Goal: Task Accomplishment & Management: Complete application form

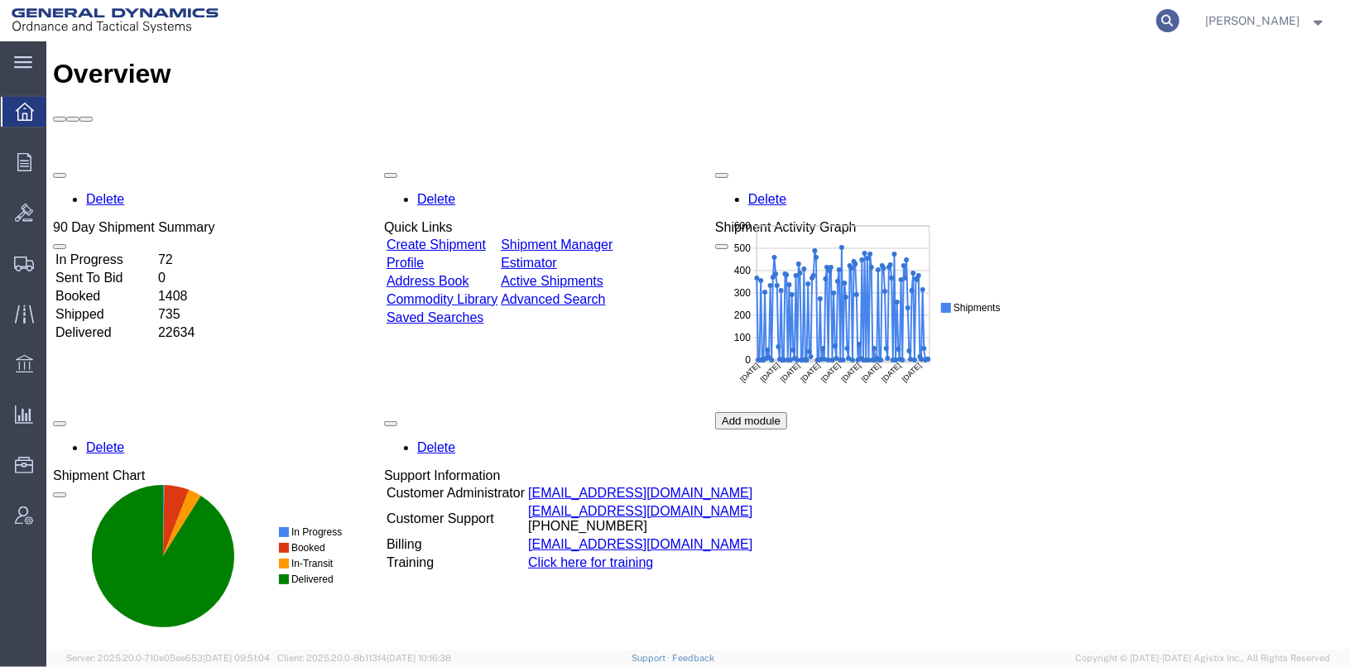
click at [1179, 23] on icon at bounding box center [1167, 20] width 23 height 23
type input "23347"
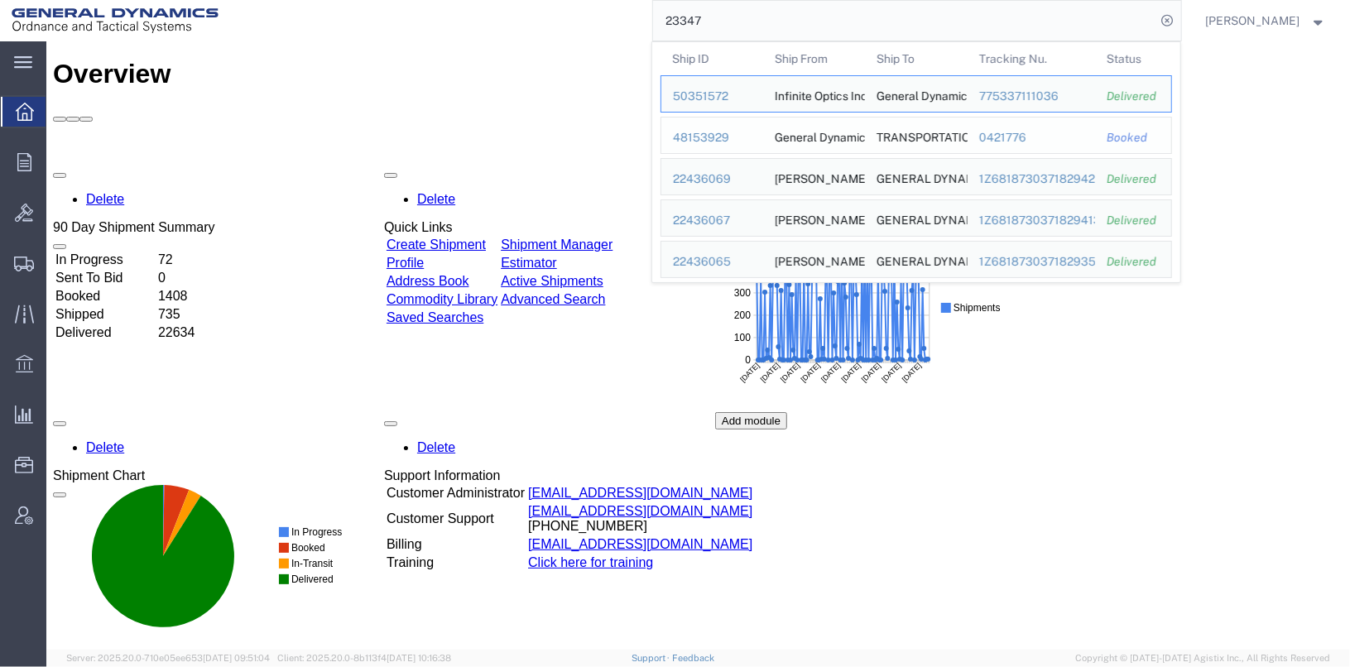
click at [727, 132] on div "48153929" at bounding box center [712, 137] width 79 height 17
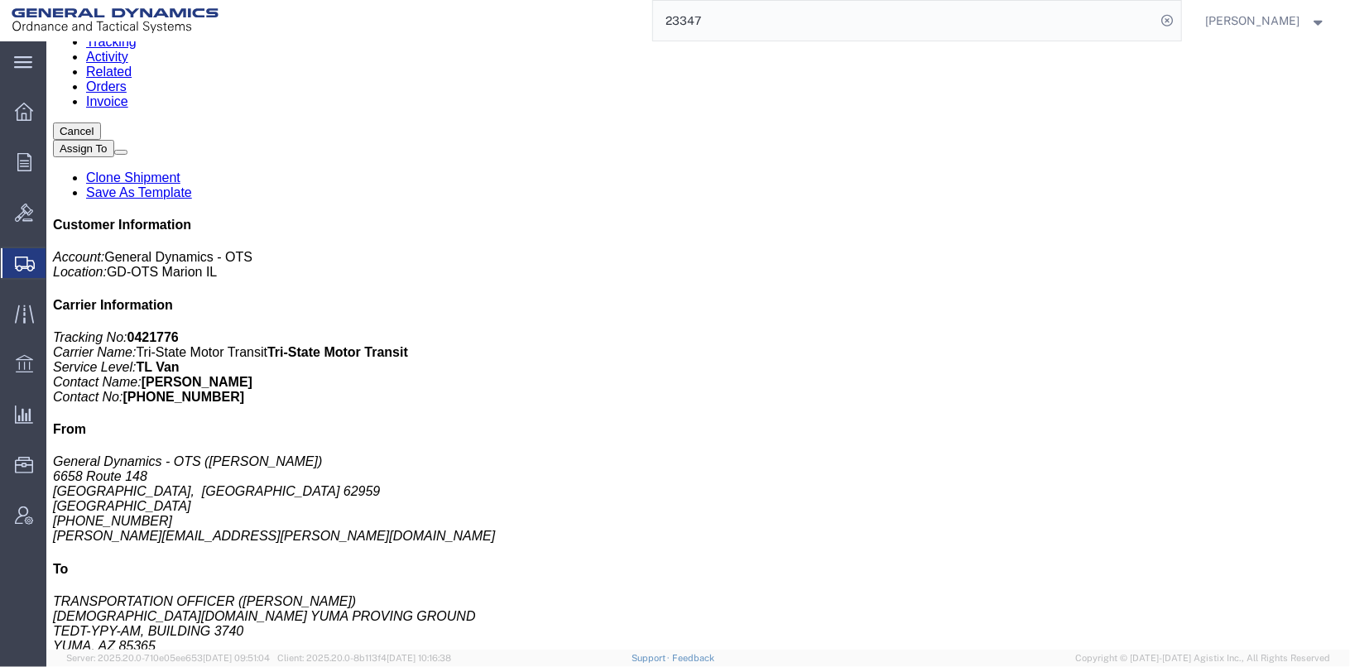
scroll to position [248, 0]
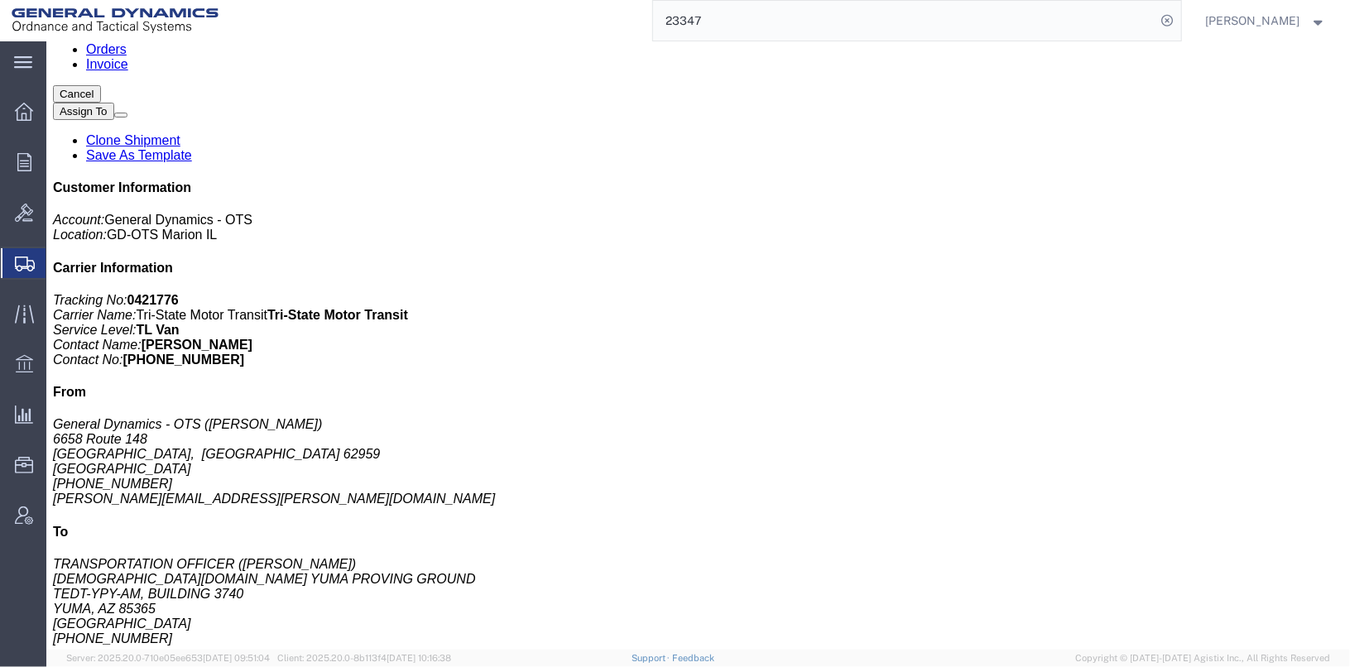
click p "Total value: 1.00 USD"
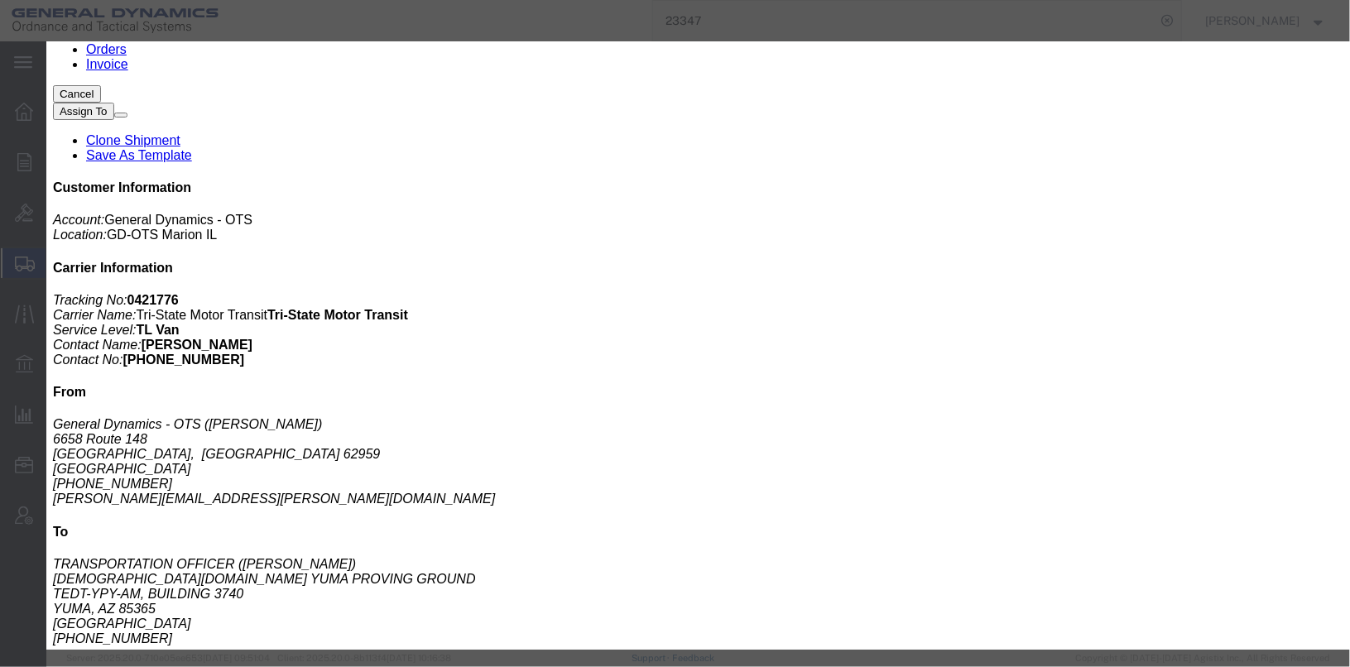
click button "button"
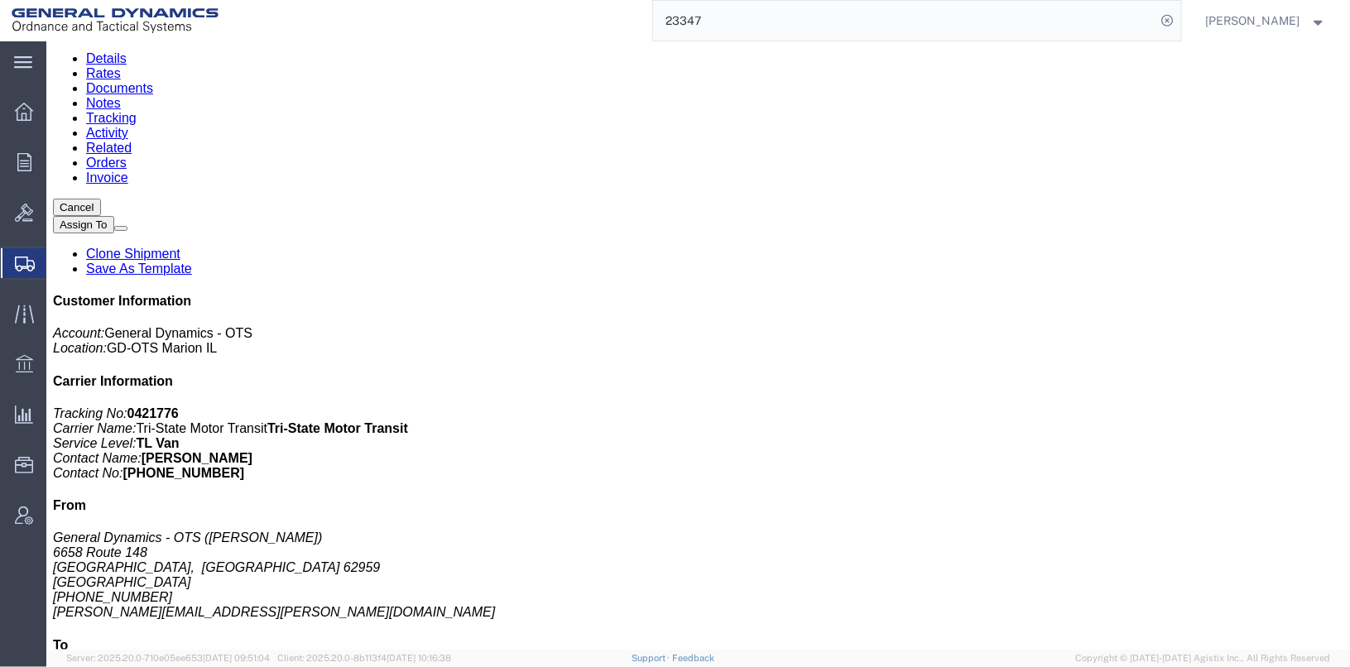
scroll to position [0, 0]
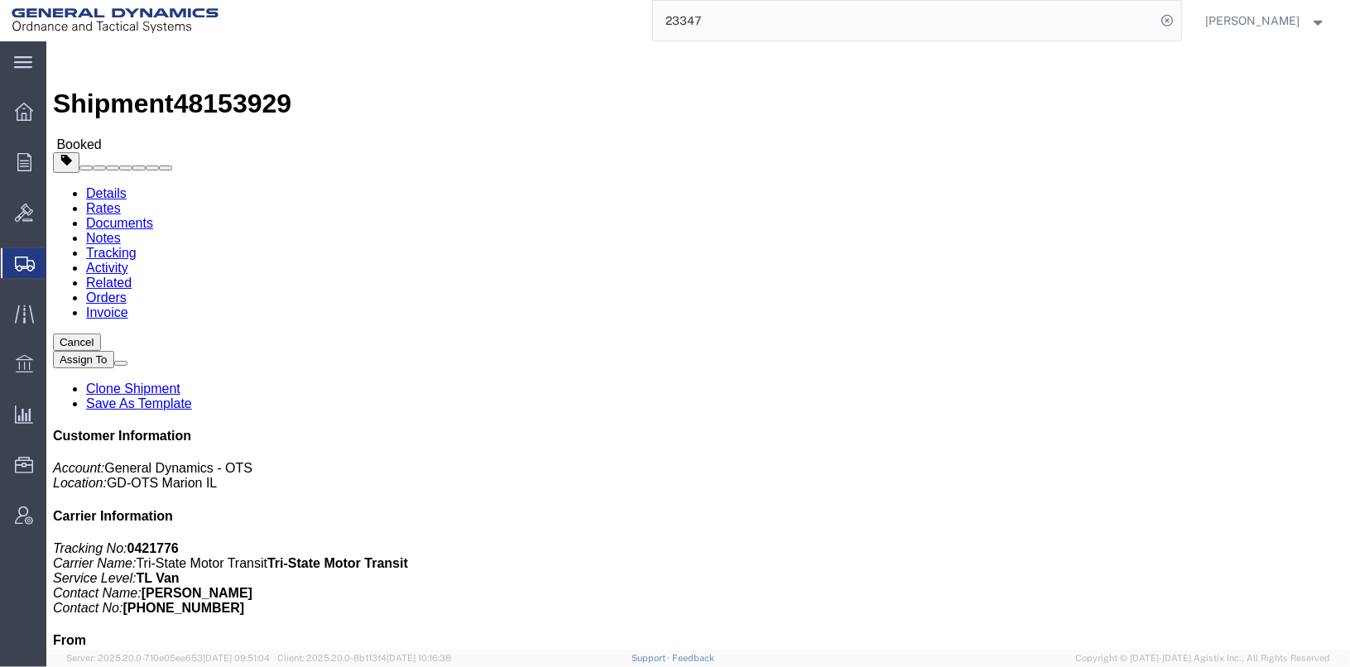
click link "Clone Shipment"
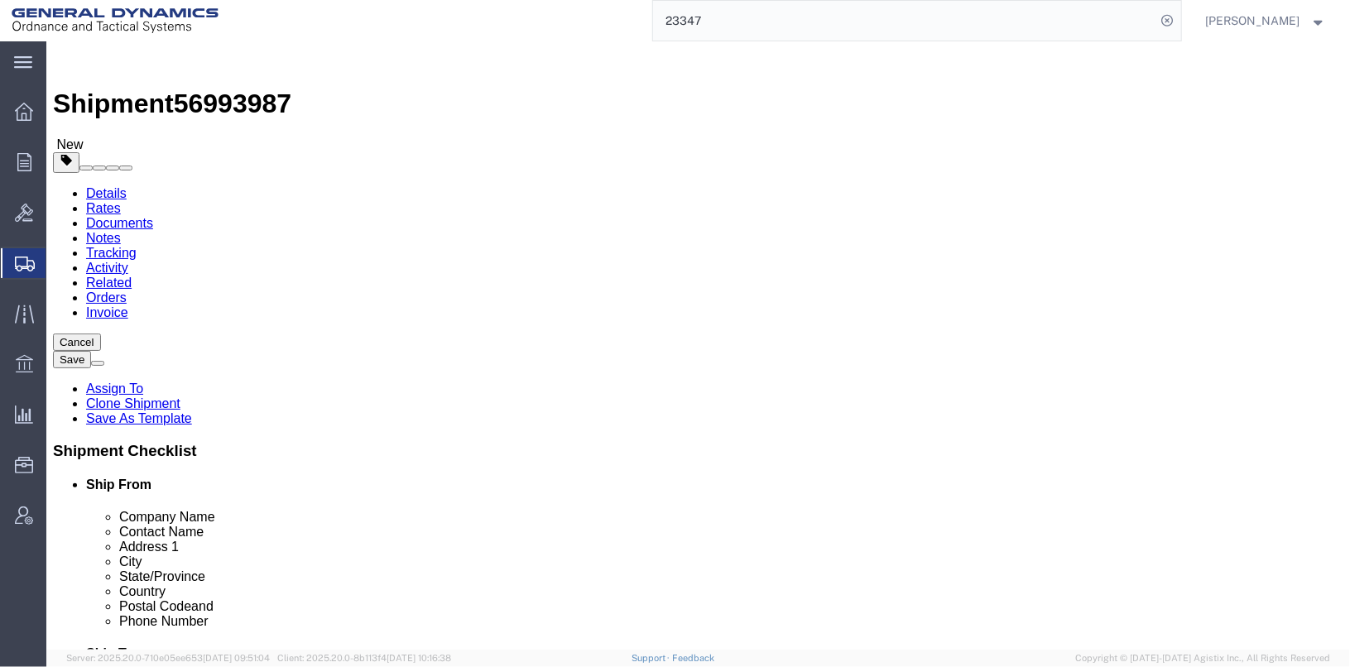
select select
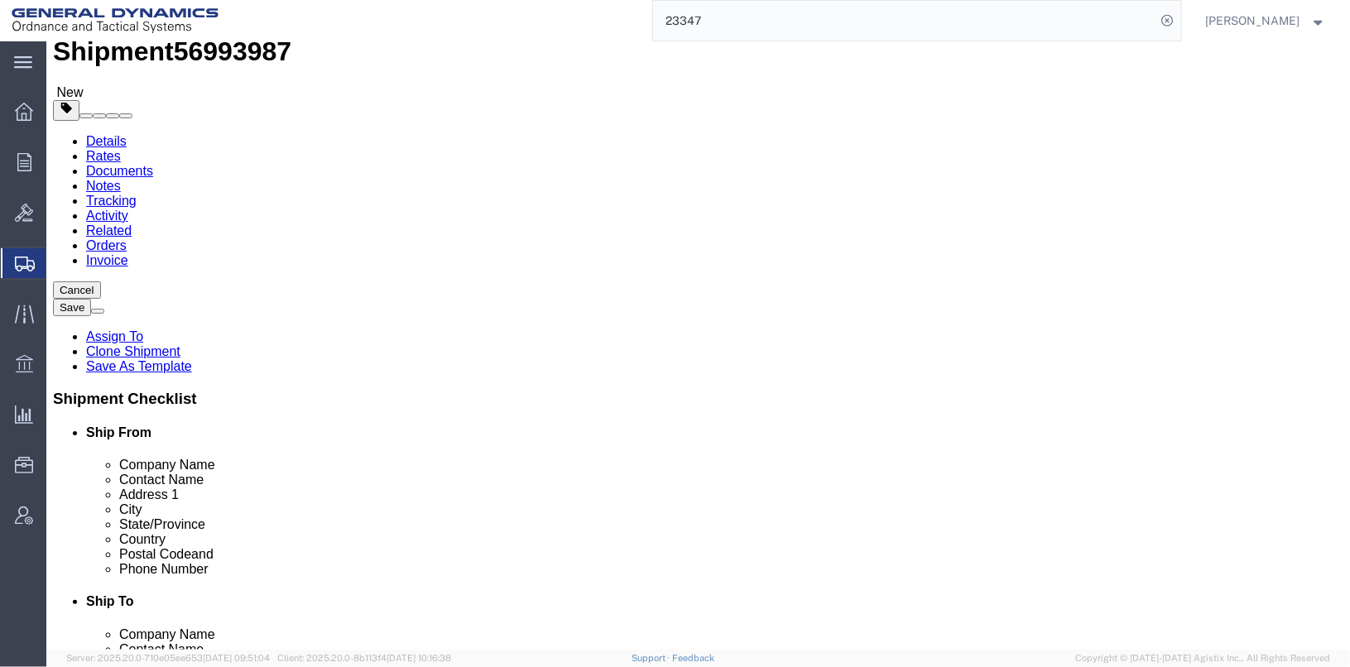
scroll to position [82, 0]
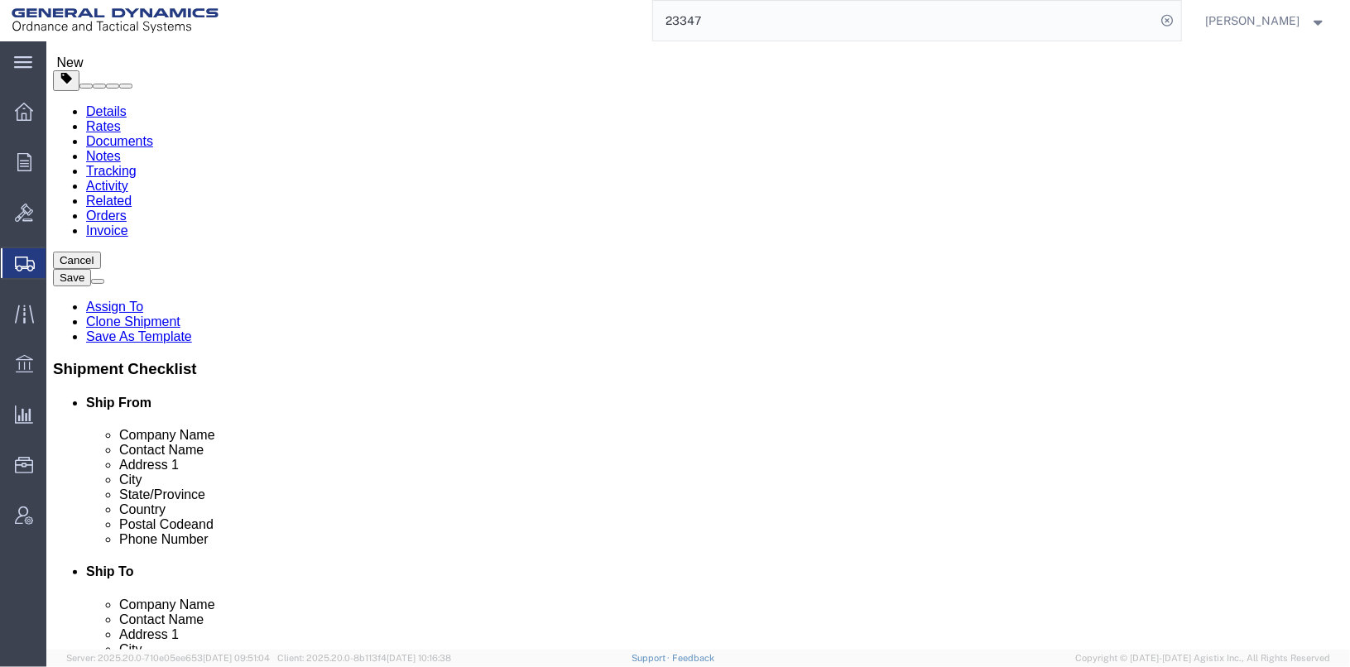
drag, startPoint x: 270, startPoint y: 253, endPoint x: 156, endPoint y: 245, distance: 114.5
click div "Contact Name [PERSON_NAME]"
type input "[PERSON_NAME]"
click p "- General Dynamics - OTS - ([PERSON_NAME]) [STREET_ADDRESS][PERSON_NAME]"
select select
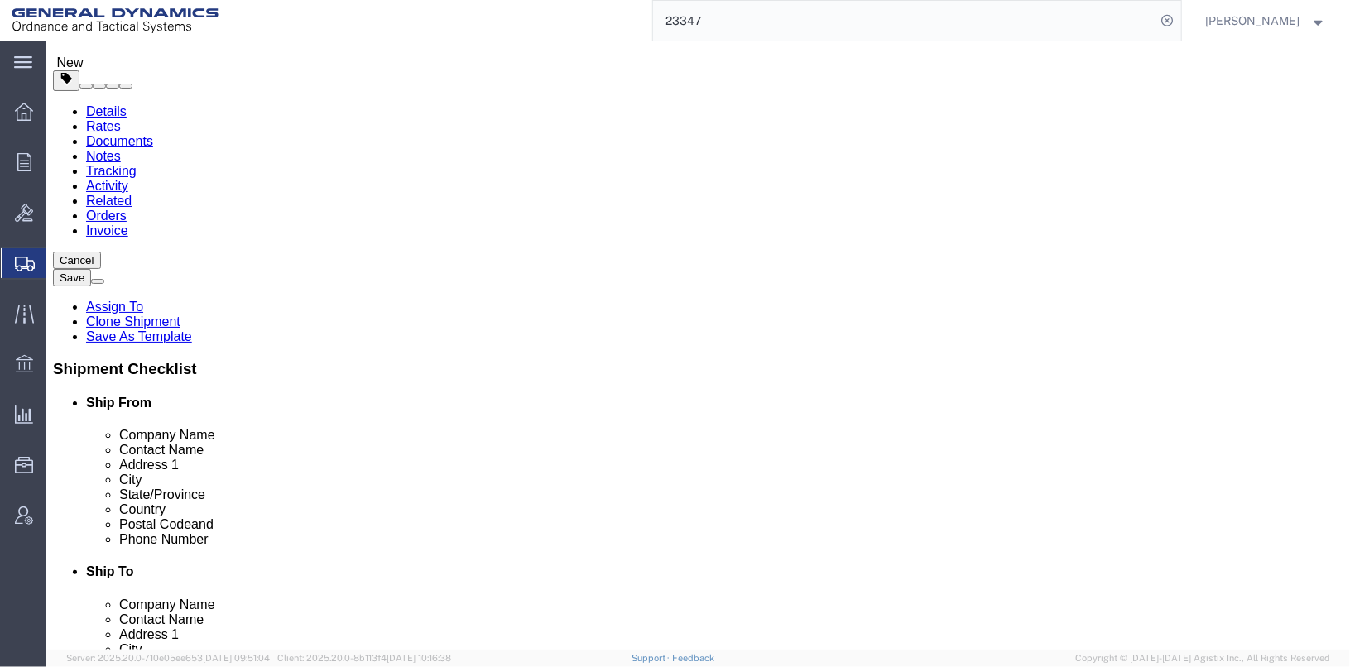
type input "[PERSON_NAME]"
type input "[STREET_ADDRESS][PERSON_NAME]"
checkbox input "false"
select select "IL"
type input "[PERSON_NAME]"
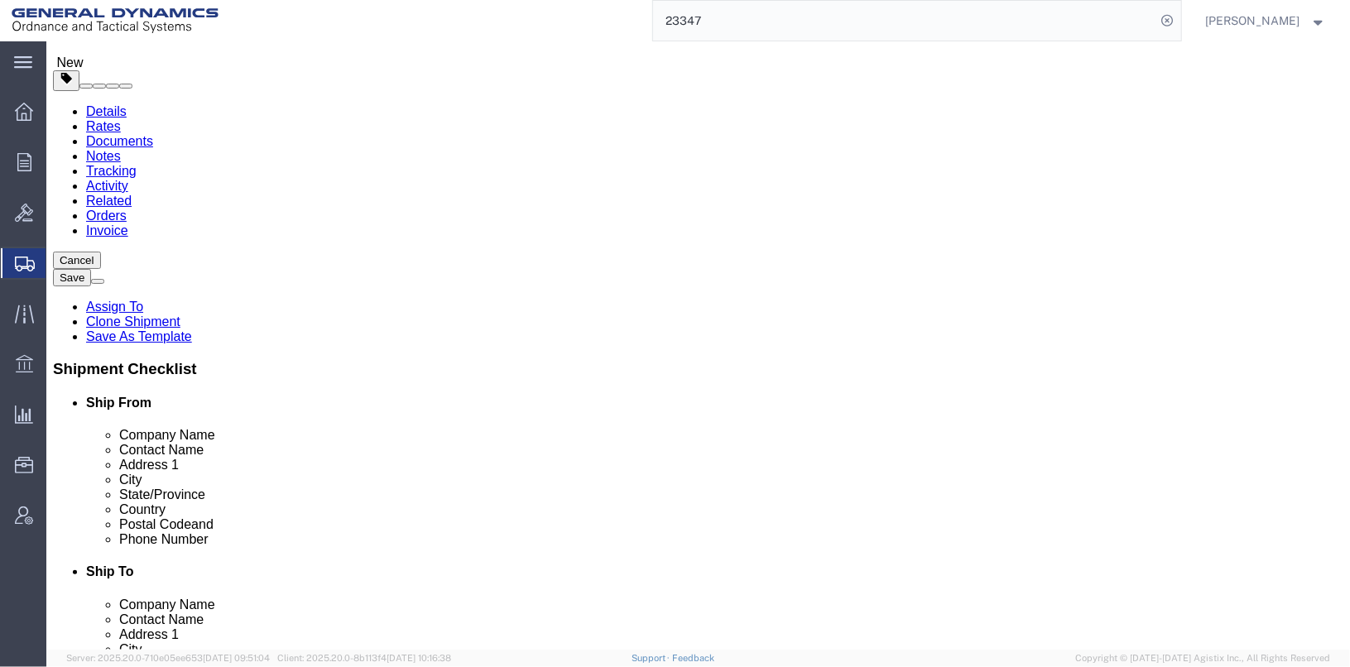
click input "text"
type input "[PHONE_NUMBER]"
click input "text"
type input "[PERSON_NAME][EMAIL_ADDRESS][PERSON_NAME][DOMAIN_NAME]"
checkbox input "true"
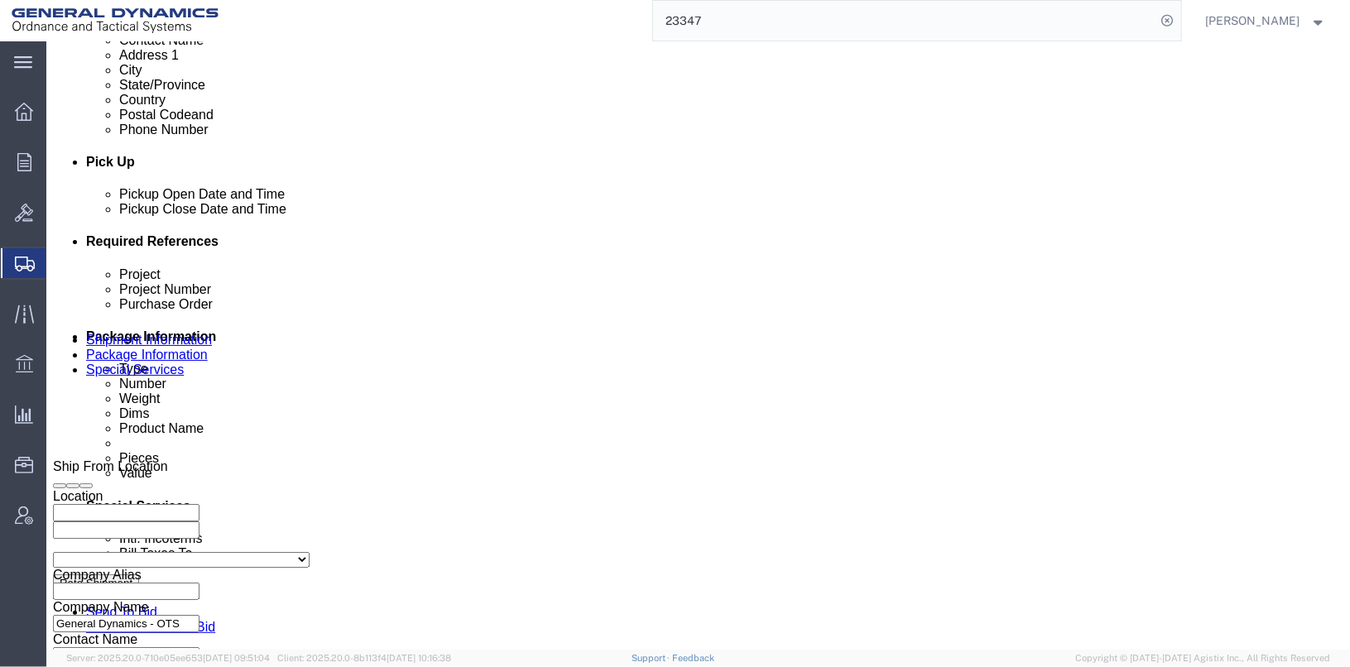
scroll to position [662, 0]
click div "[DATE] 3:50 PM"
click button "Apply"
click div "[DATE] 3:50 PM"
type input "2:50 PM"
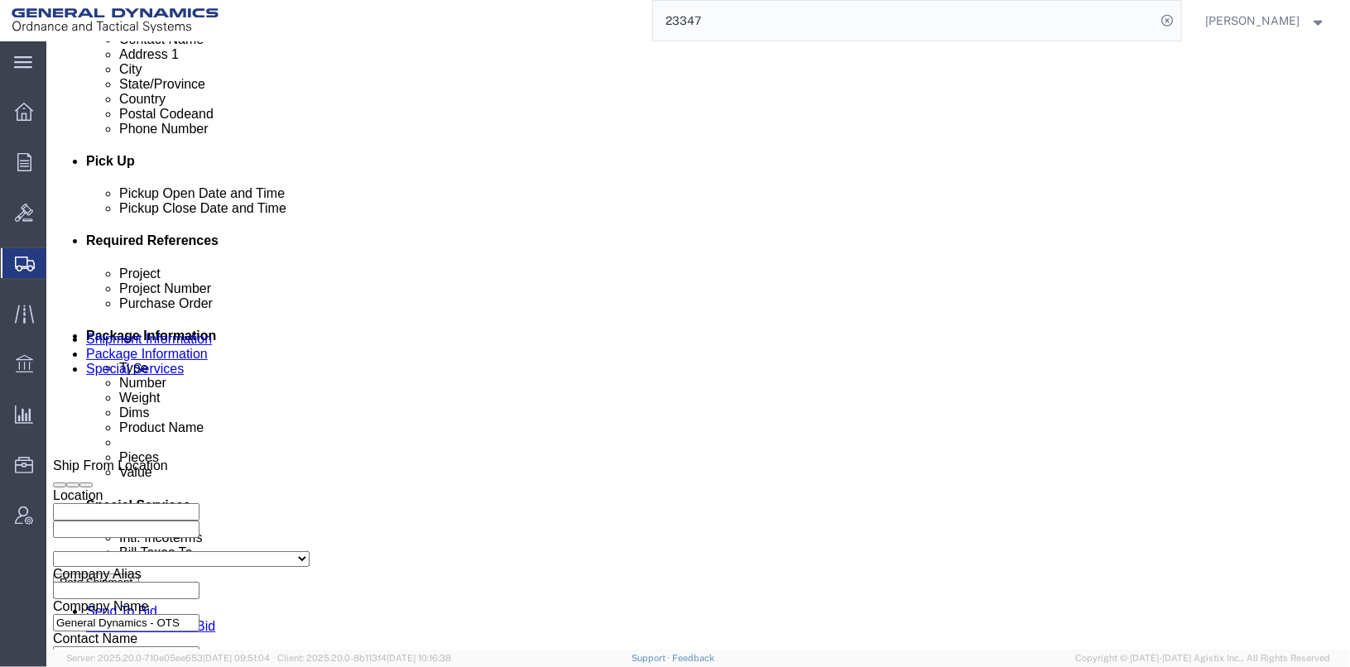
click button "Apply"
click div "[DATE] 7:50 AM"
click button "Apply"
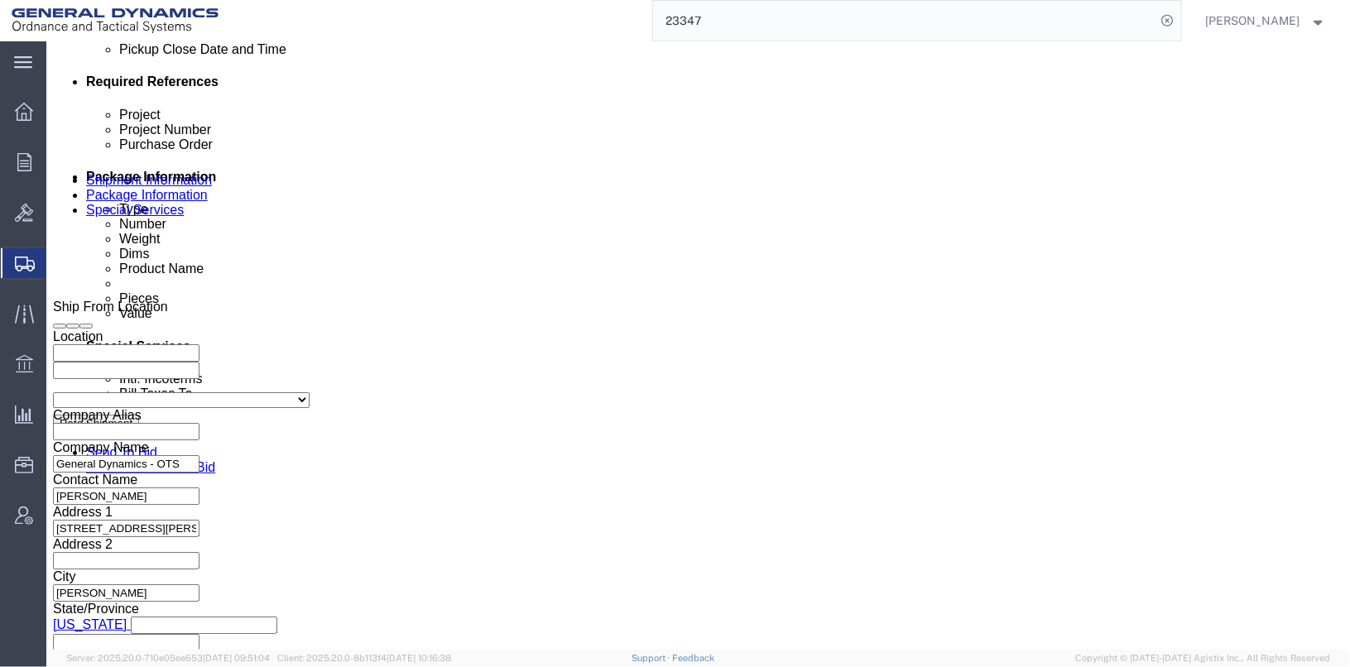
scroll to position [828, 0]
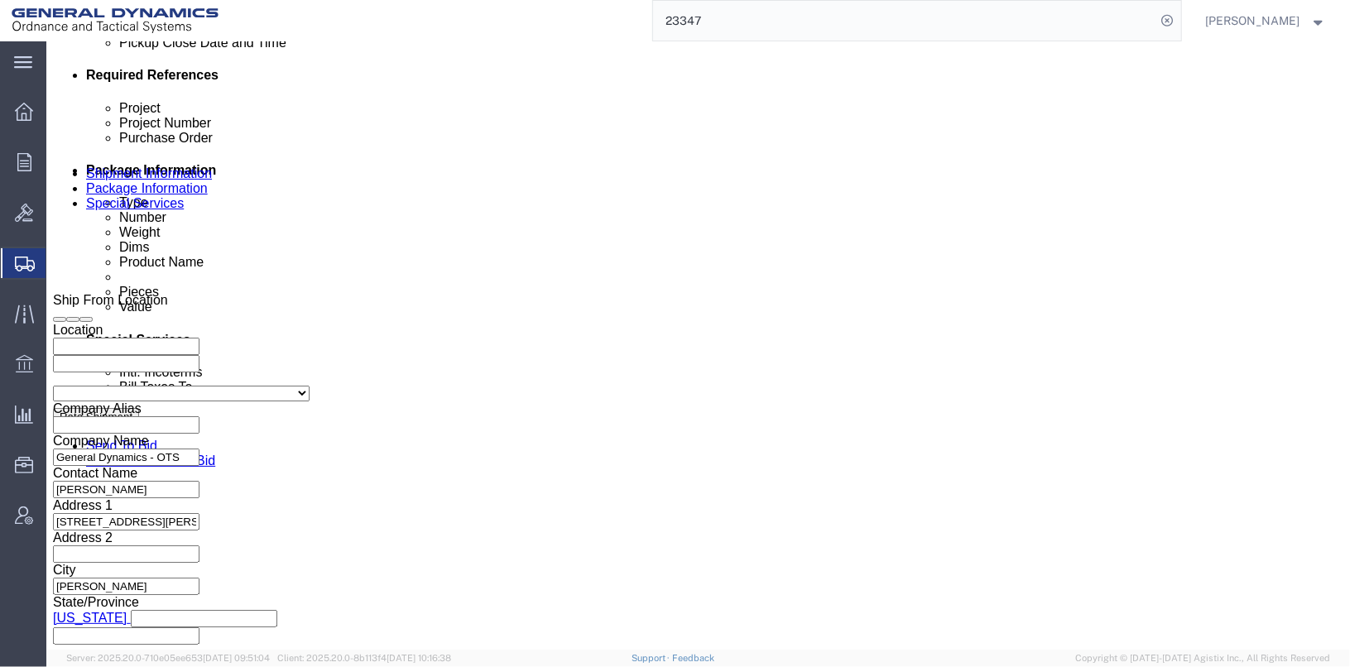
click icon "button"
click select "Select Account Type Activity ID Airline Appointment Number ASN Batch Request # …"
select select "BIN"
click select "Select Account Type Activity ID Airline Appointment Number ASN Batch Request # …"
click input "TRUCK# 225043 TRAILER#224081"
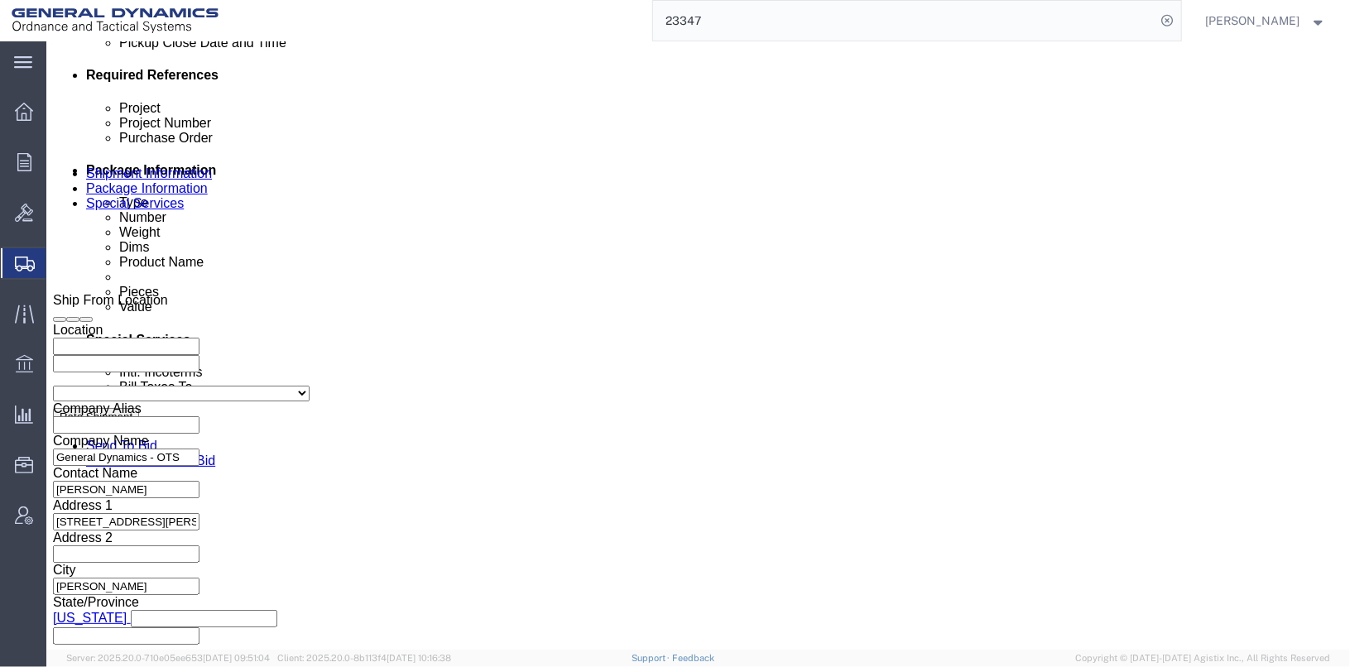
click input "TRK- TRAILER#224081"
type input "TRK- TRL-"
click input "23347"
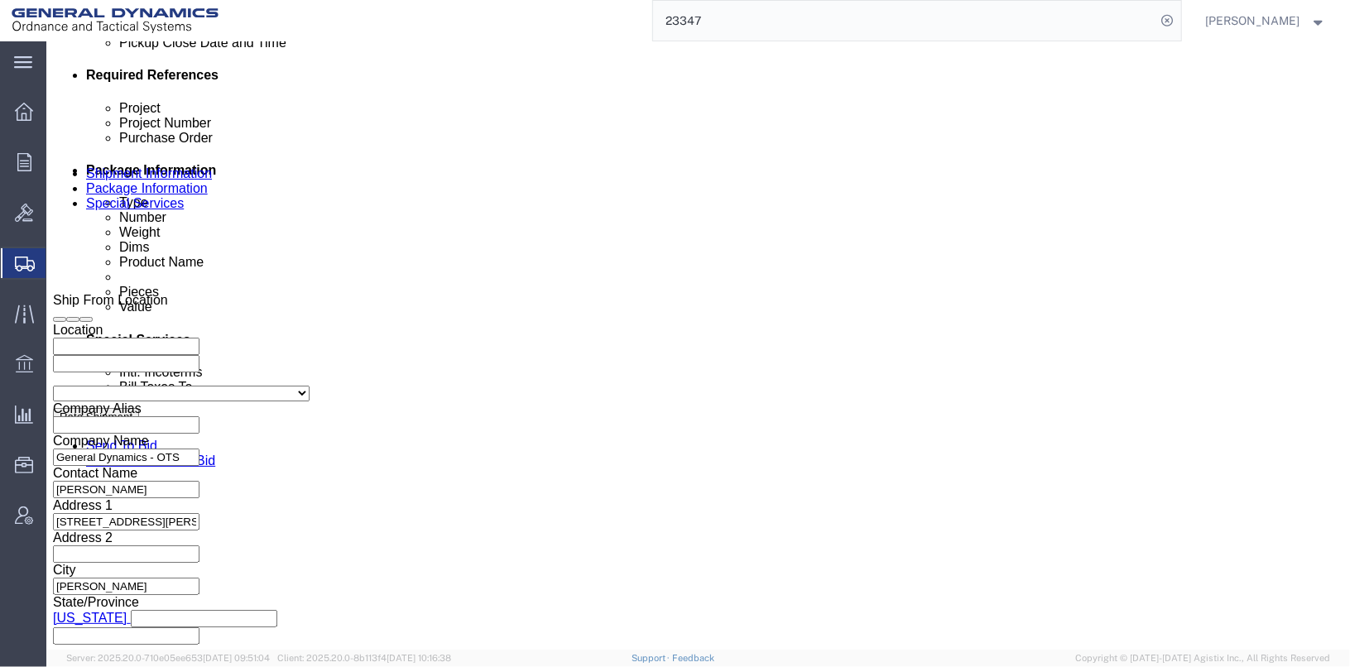
type input "2"
type input "25438"
click input "text"
type input "30100301"
click input "text"
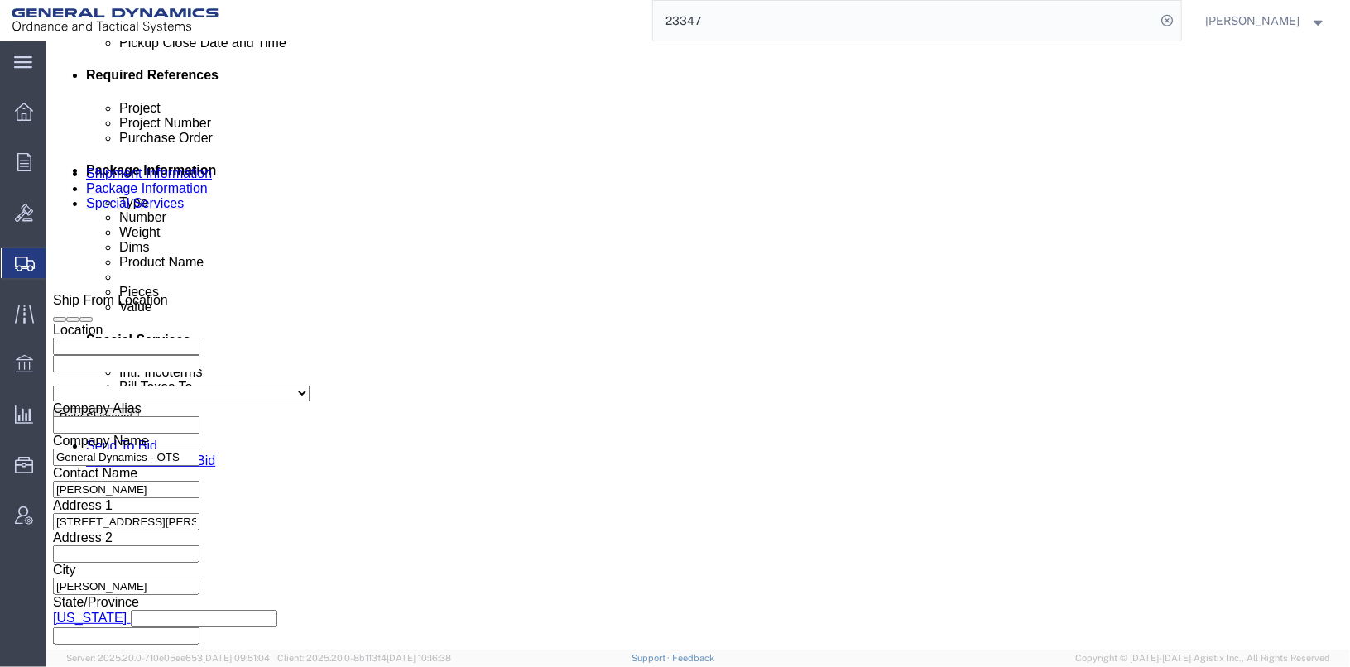
type input "30100301"
click input "text"
type input "N/A"
click div "Ship From Location Location My Profile Location GD-OTS [GEOGRAPHIC_DATA] (Comme…"
drag, startPoint x: 593, startPoint y: 238, endPoint x: 462, endPoint y: 215, distance: 132.8
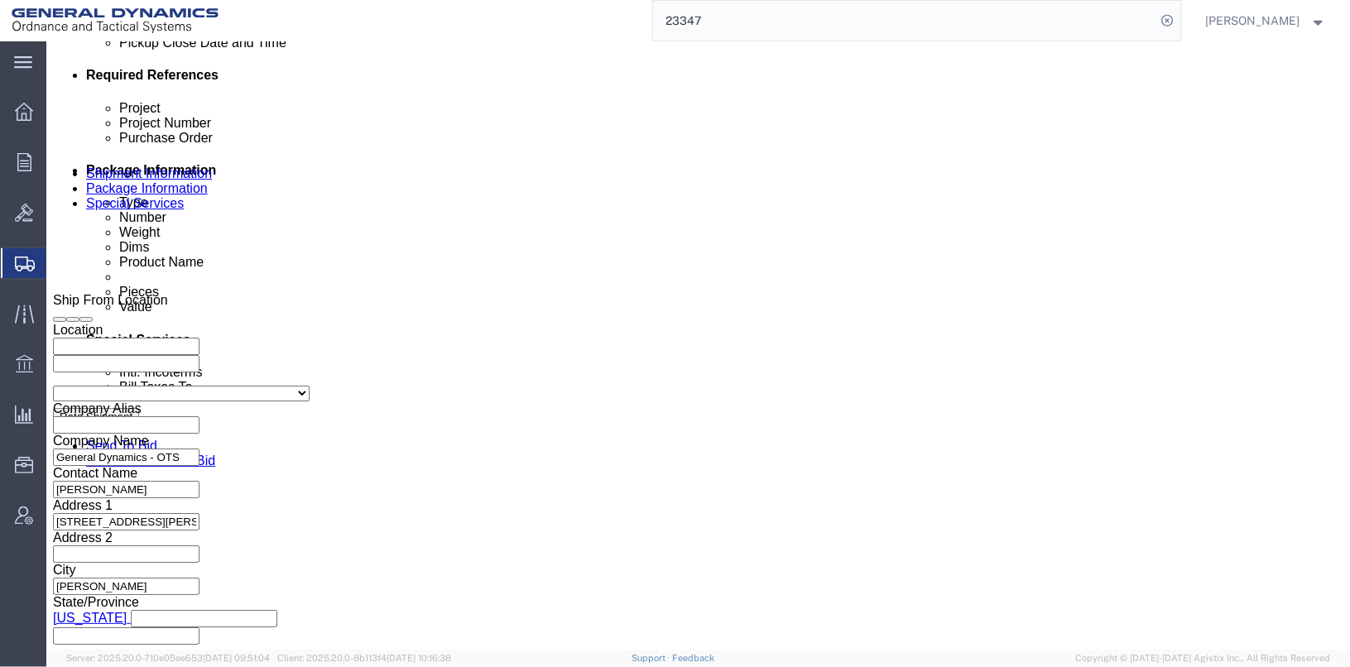
click div "Select Account Type Activity ID Airline Appointment Number ASN Batch Request # …"
type input "024992/024993"
click button "Continue"
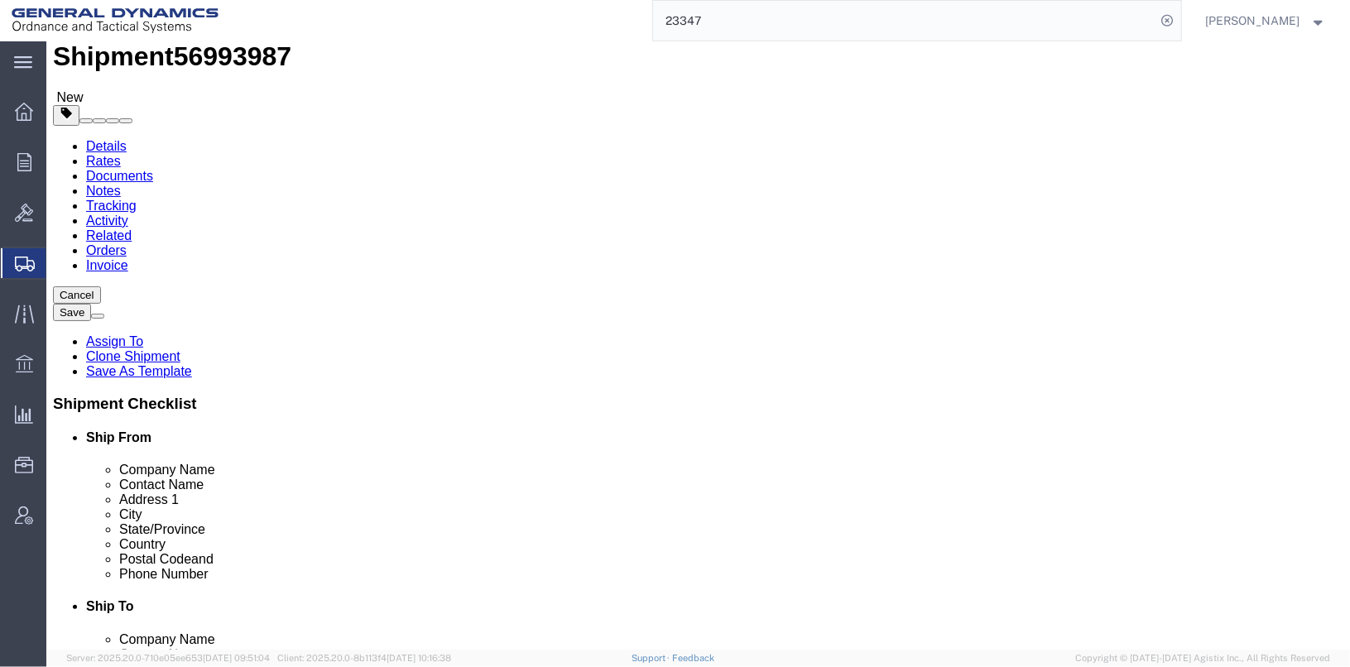
click select "Select Bale(s) Basket(s) Bolt(s) Bottle(s) Buckets Bulk Bundle(s) Can(s) Cardbo…"
select select "SKID"
click select "Select Bale(s) Basket(s) Bolt(s) Bottle(s) Buckets Bulk Bundle(s) Can(s) Cardbo…"
drag, startPoint x: 224, startPoint y: 286, endPoint x: 177, endPoint y: 282, distance: 47.3
click div "30"
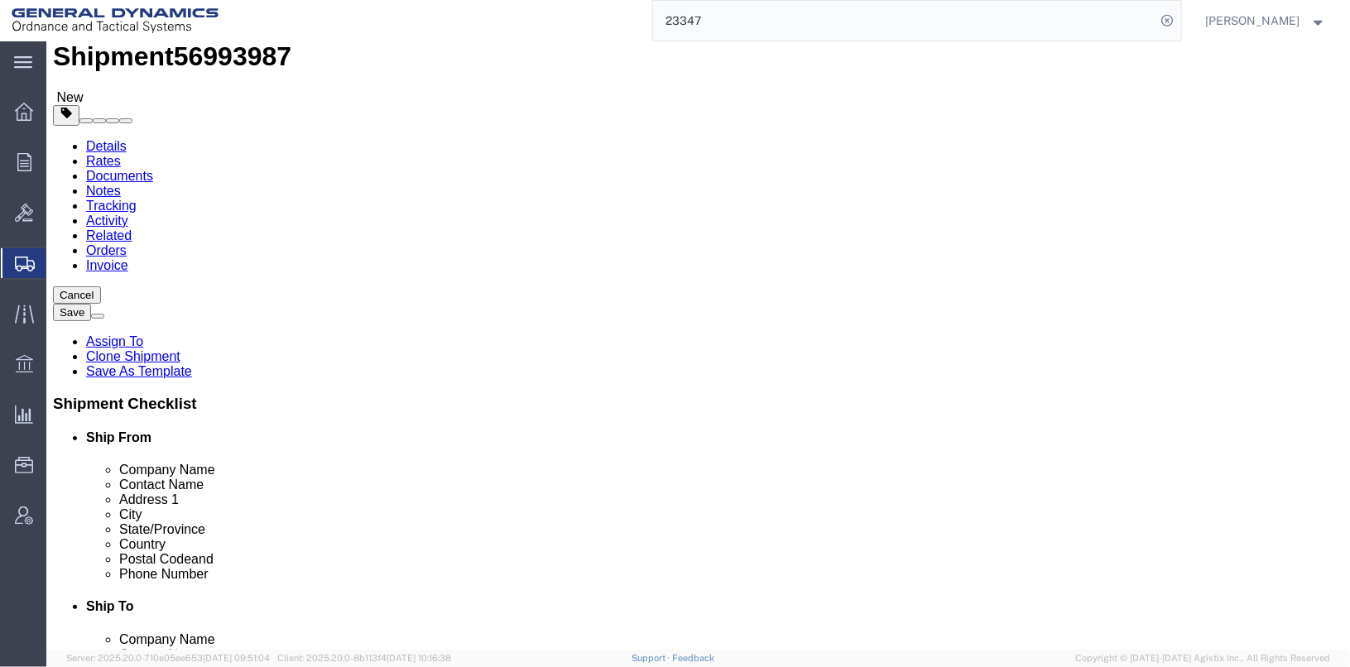
click input "1"
type input "2"
click div "Number 2"
drag, startPoint x: 235, startPoint y: 377, endPoint x: 181, endPoint y: 372, distance: 54.1
click div "2445.00 Select kgs lbs"
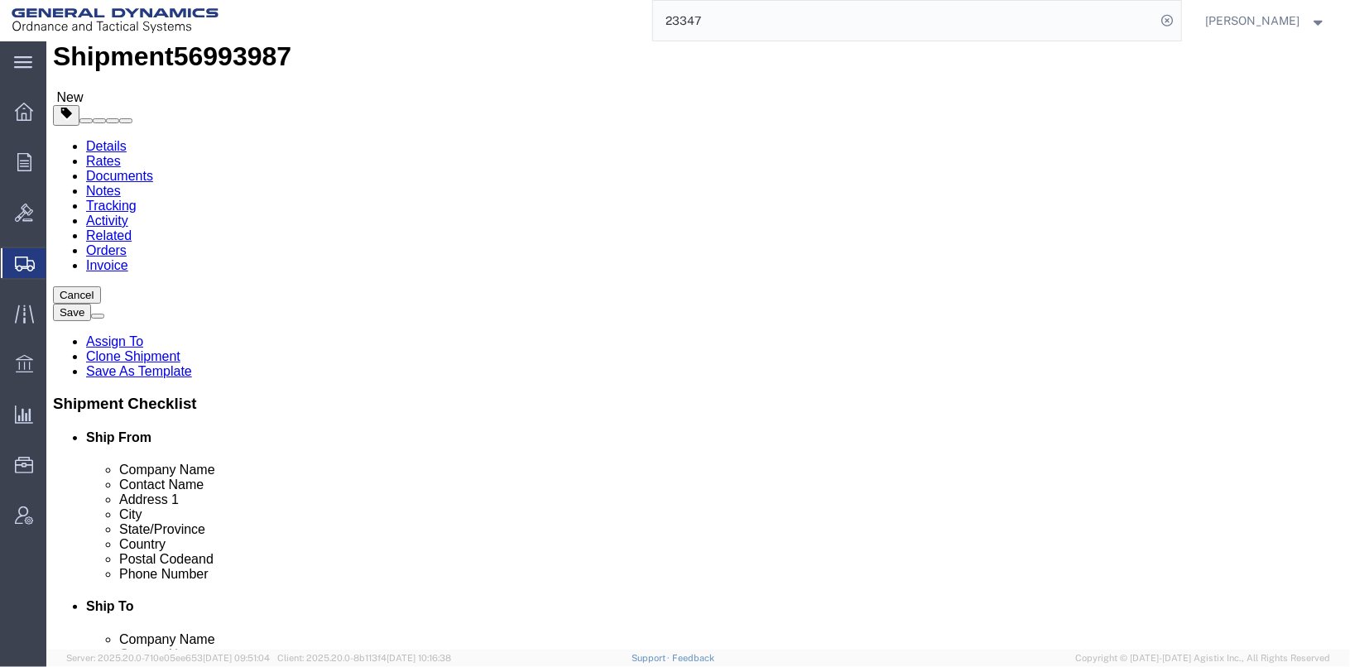
type input "4890"
click dd "1.00 USD"
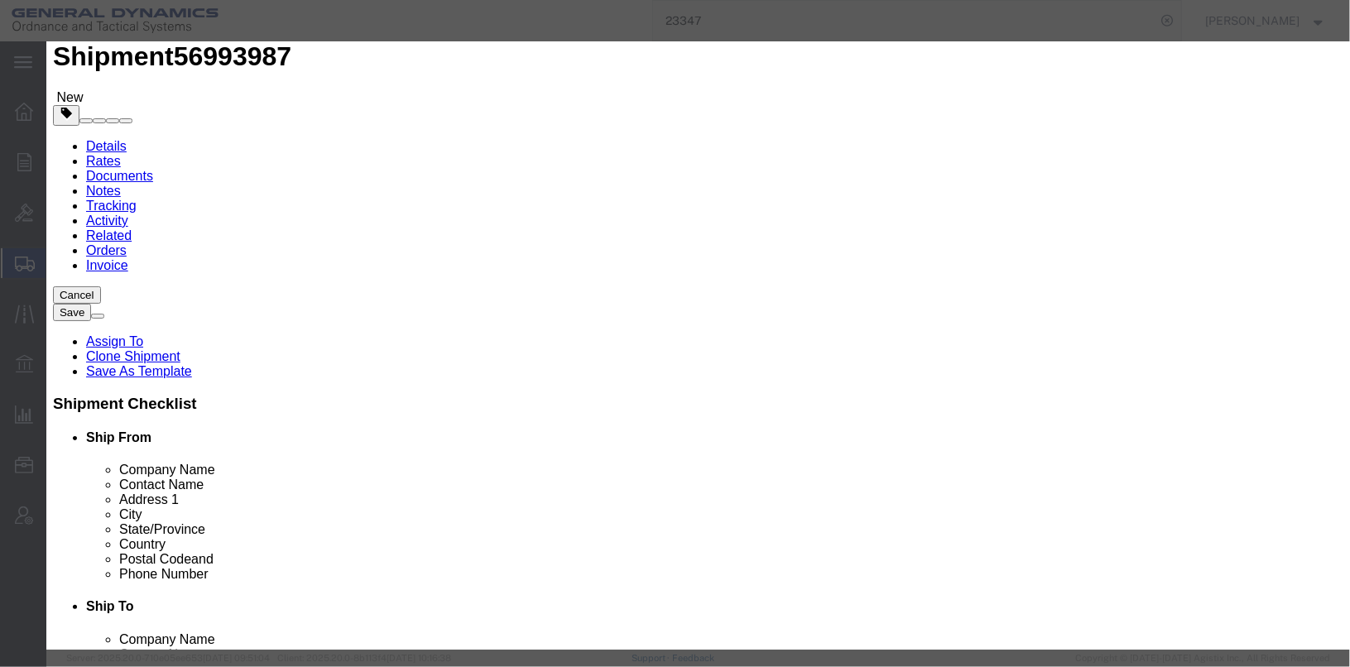
click input "30.00"
type input "60.00"
type input "2"
click input "13054378"
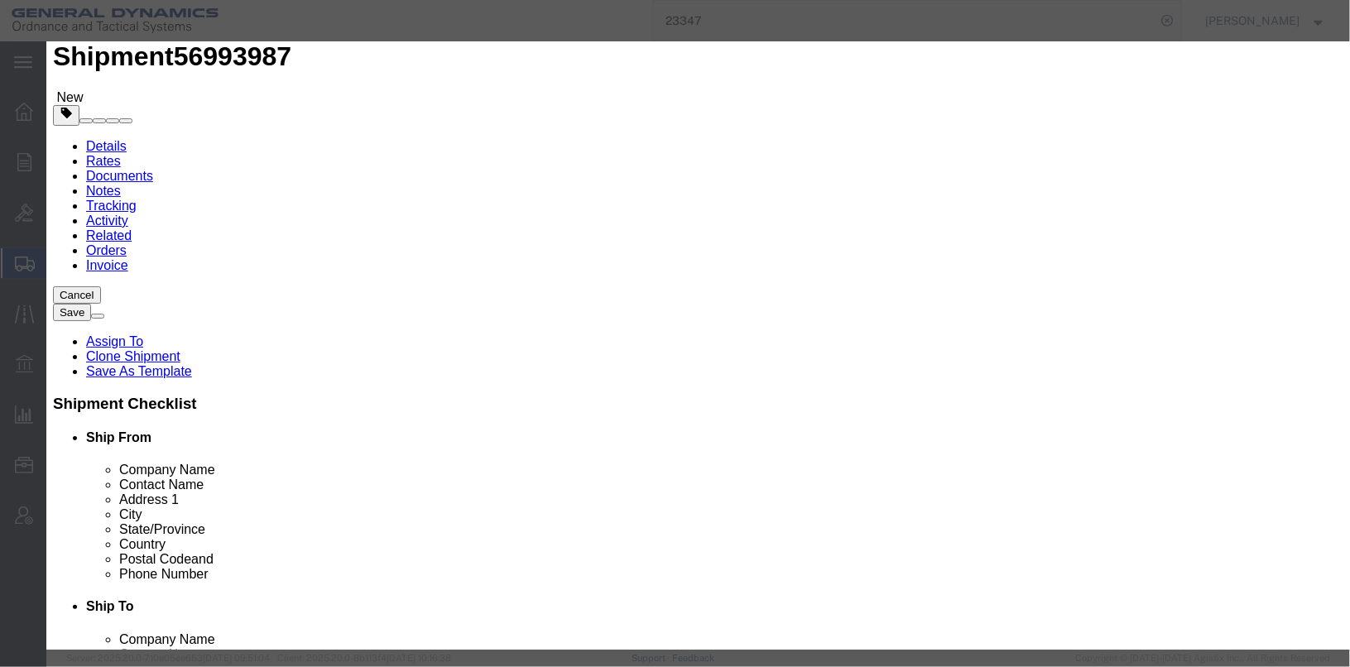
click div "Product Name COAI, CRTG, 120MM, TPMP-T, M1002 Pieces 60.00 Select Bag Barrels 1…"
click input "13054378"
click textarea "COAI, CRTG, 120MM, TPMP-T, M1002 LOT# OLM23D760-006 FY21-2 LAT 1 SKID @ 30 ROUN…"
drag, startPoint x: 811, startPoint y: 140, endPoint x: 824, endPoint y: 140, distance: 13.2
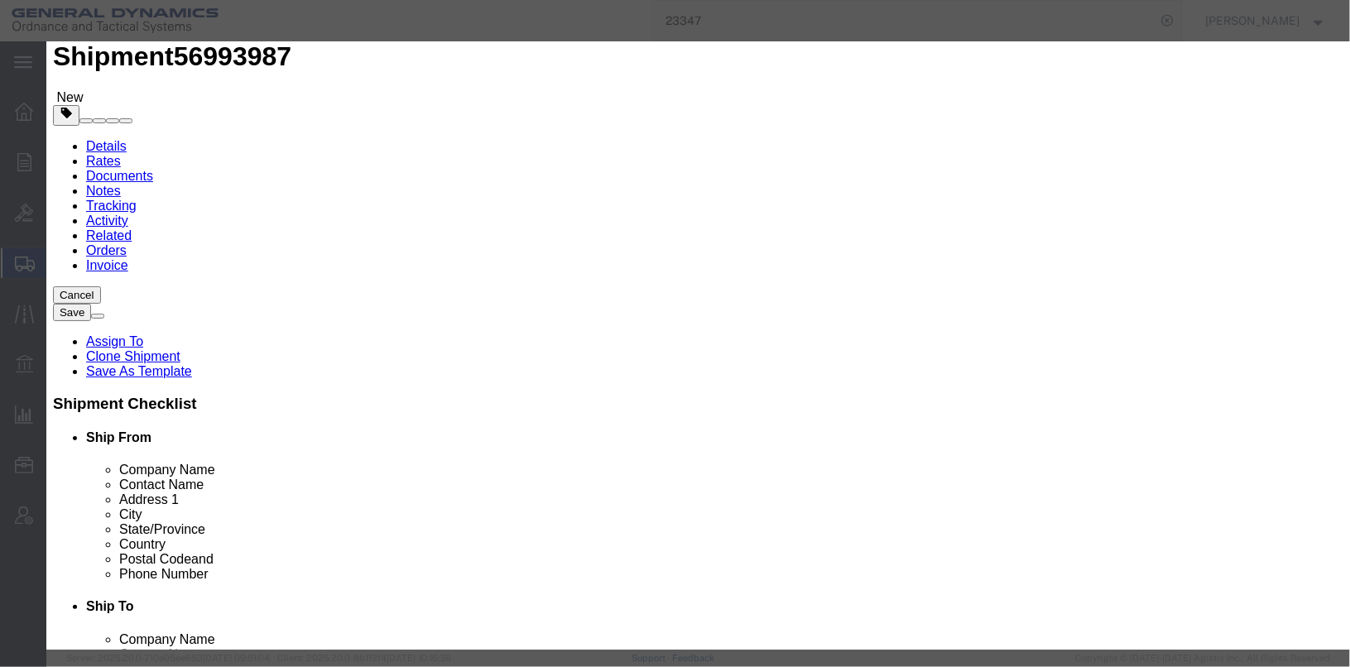
click textarea "COAI, CRTG, 120MM, TPMP-T, M1002 LOT# OLM23D760-006 FY21-2 LAT 1 SKID @ 30 ROUN…"
drag, startPoint x: 874, startPoint y: 123, endPoint x: 799, endPoint y: 128, distance: 75.5
click div "COAI, CRTG, 120MM, TPMP-T, M1002 LOT# OLM23D760-006 FY21-2 LAT 1 SKID @ 30 ROUN…"
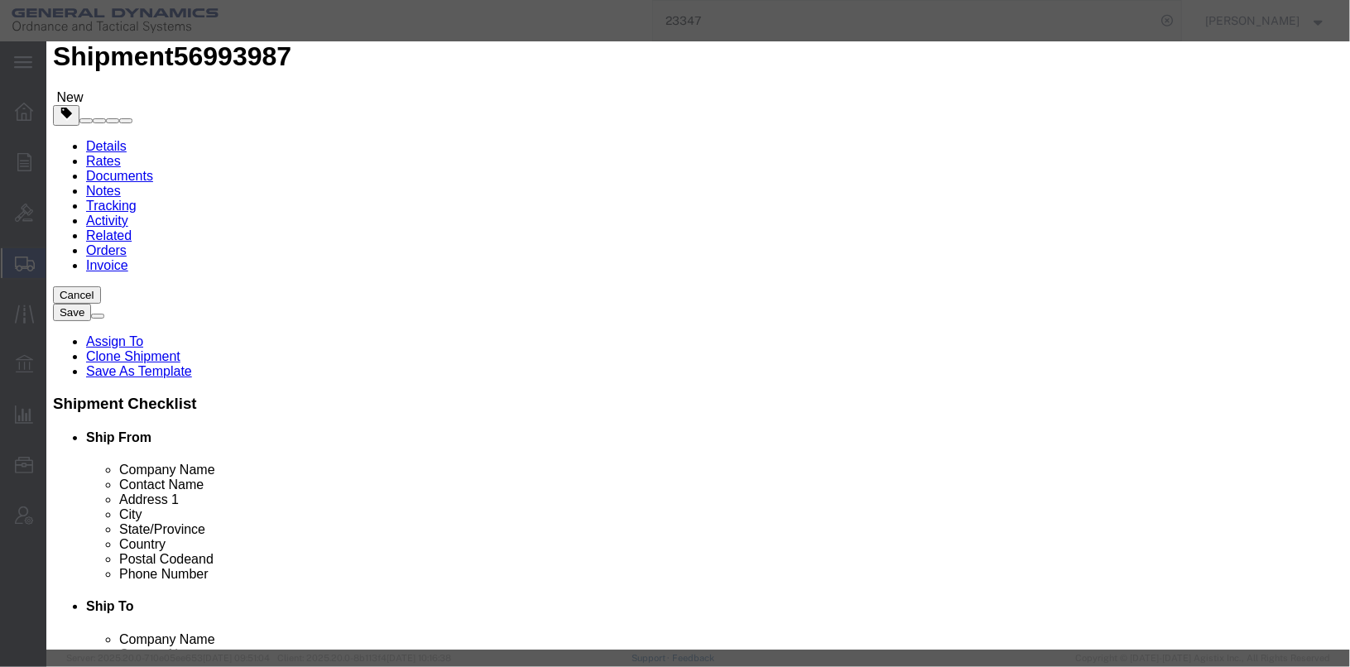
scroll to position [16, 0]
click textarea "COAI, CRTG, 120MM, TPMP-T, M1002 LOT# OLM23D760-006 FY21-2 LAT 1 SKID @ 30 ROUN…"
type textarea "COAI, CRTG, 120MM, TPMP-T, M1002 LOT# OLM20F760-001 2 SKID @ 30 ROUNDS EA"
click div "Serial"
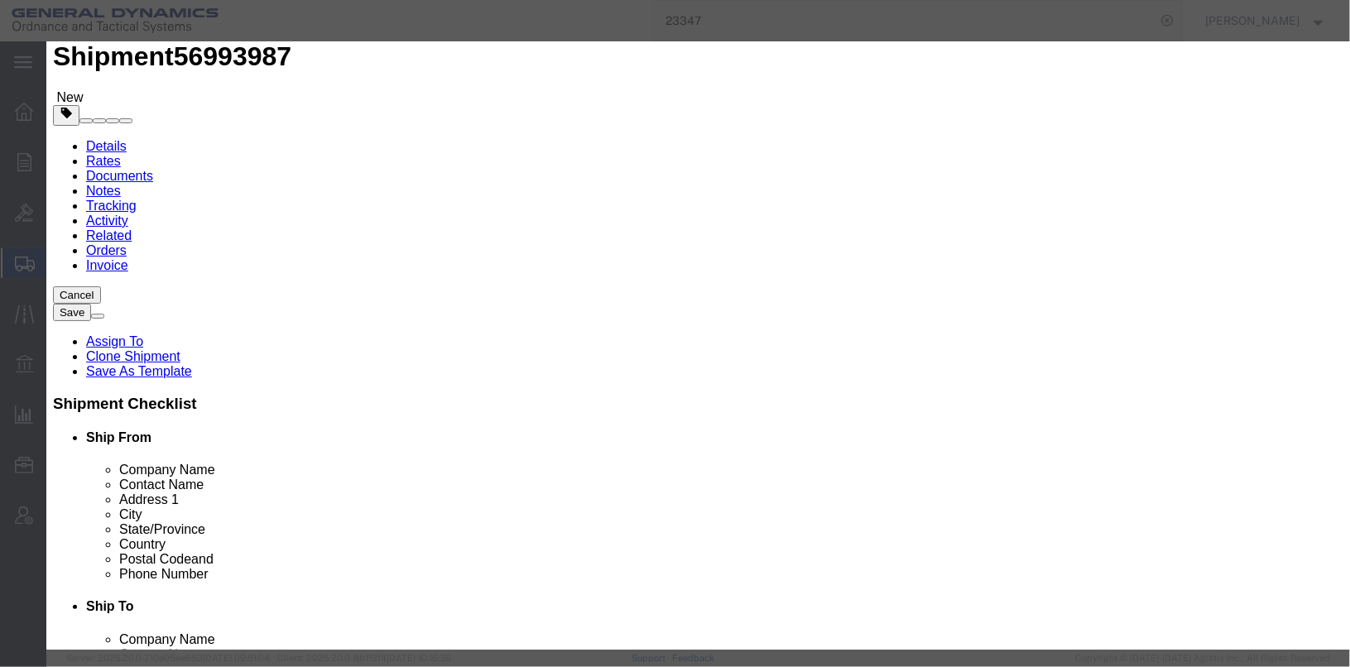
drag, startPoint x: 454, startPoint y: 354, endPoint x: 389, endPoint y: 365, distance: 66.3
click div "NEW/NEQ 520.2 Select kgs lbs"
type input "1100.40"
drag, startPoint x: 440, startPoint y: 386, endPoint x: 385, endPoint y: 387, distance: 55.5
click div "Total Quantity 1800 Select curies gallons kgs lbs liters milliliters"
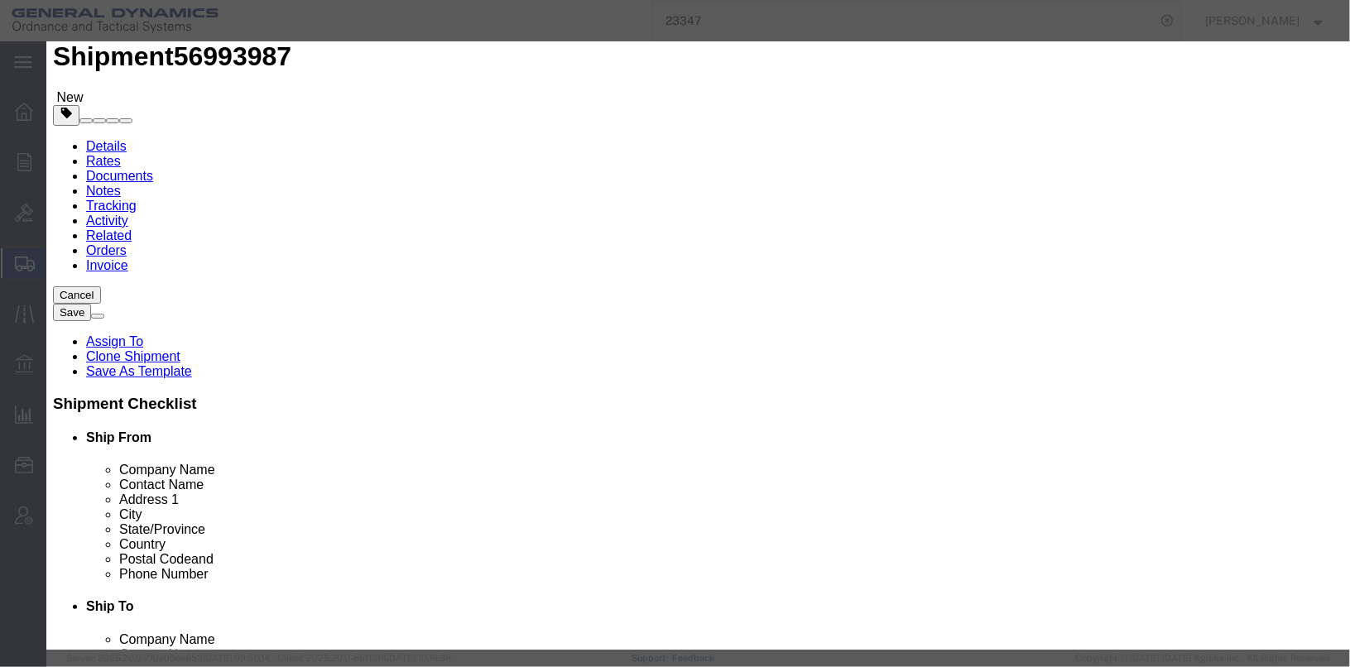
type input "3600"
click div "EX/HC# EX2016110551 Expiration Notes Company Name CHEMTREC Contact Name ACCT# C…"
click input "30"
type input "60"
click label "Company Name"
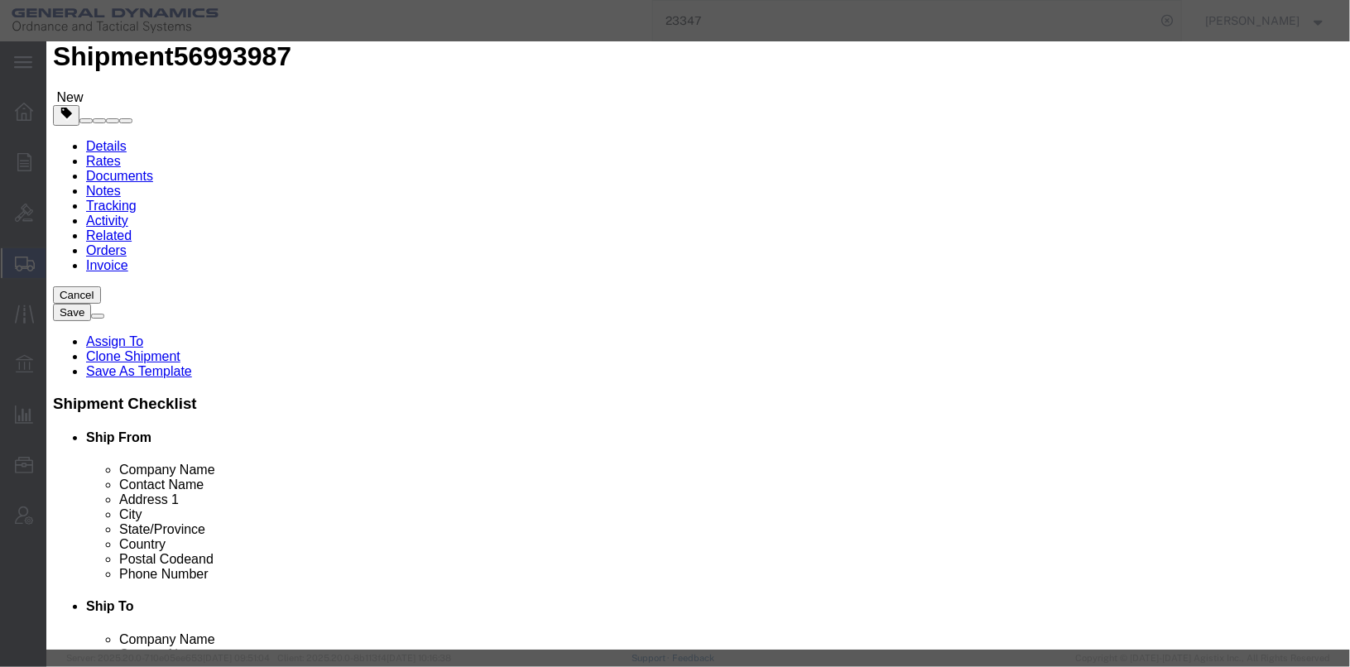
scroll to position [0, 0]
click textarea "COAI, CRTG, 120MM, TPMP-T, M1002 LOT# OLM23D760-006 FY21-2 LAT 1 SKID @ 30 ROUN…"
click button "Save & Close"
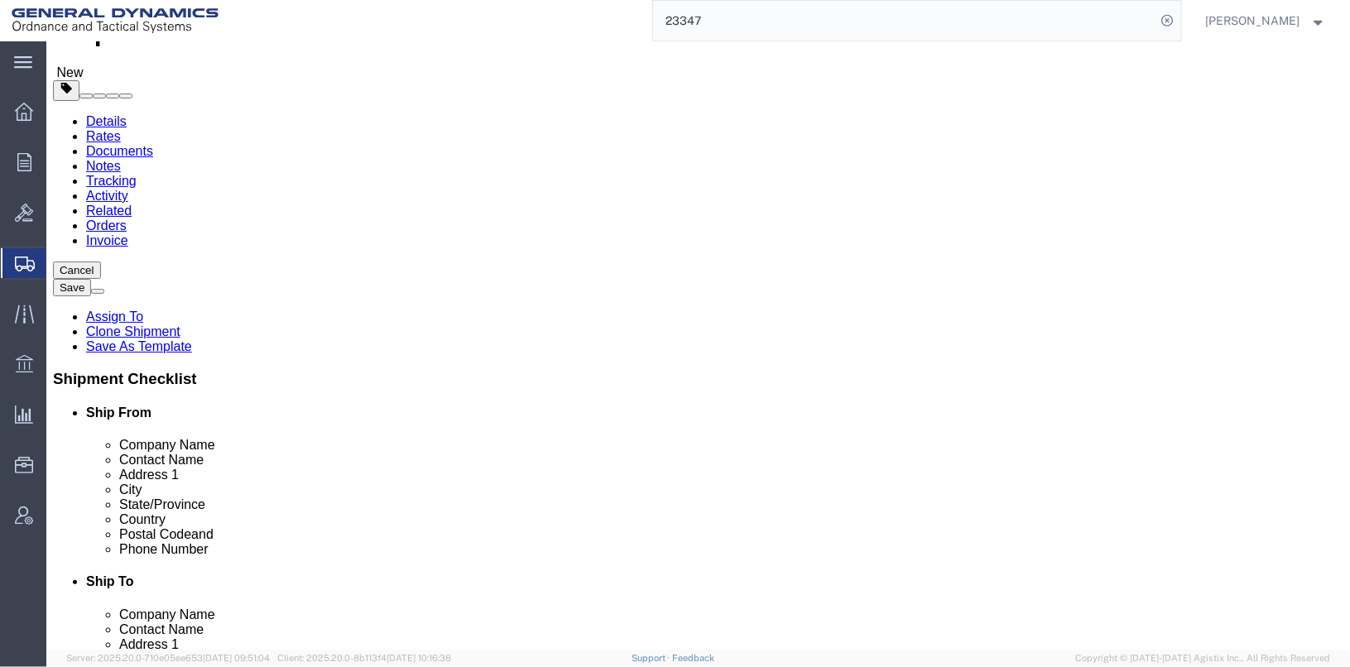
scroll to position [142, 0]
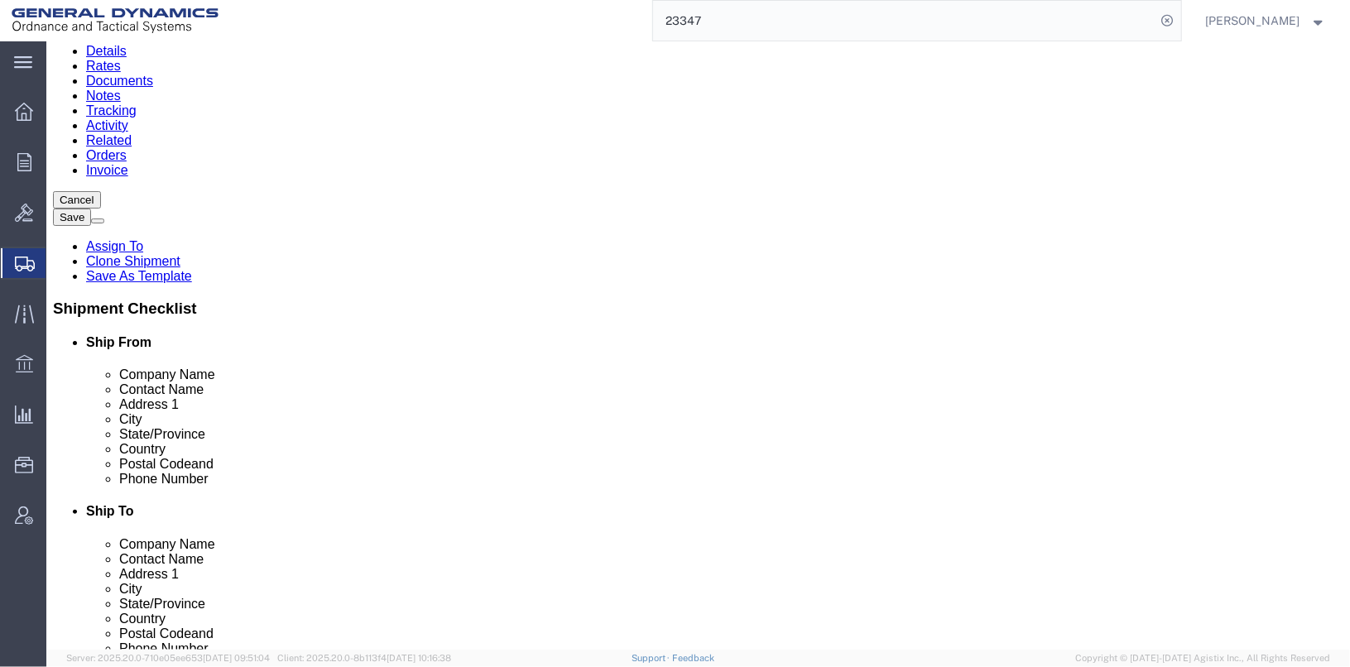
click button "Continue"
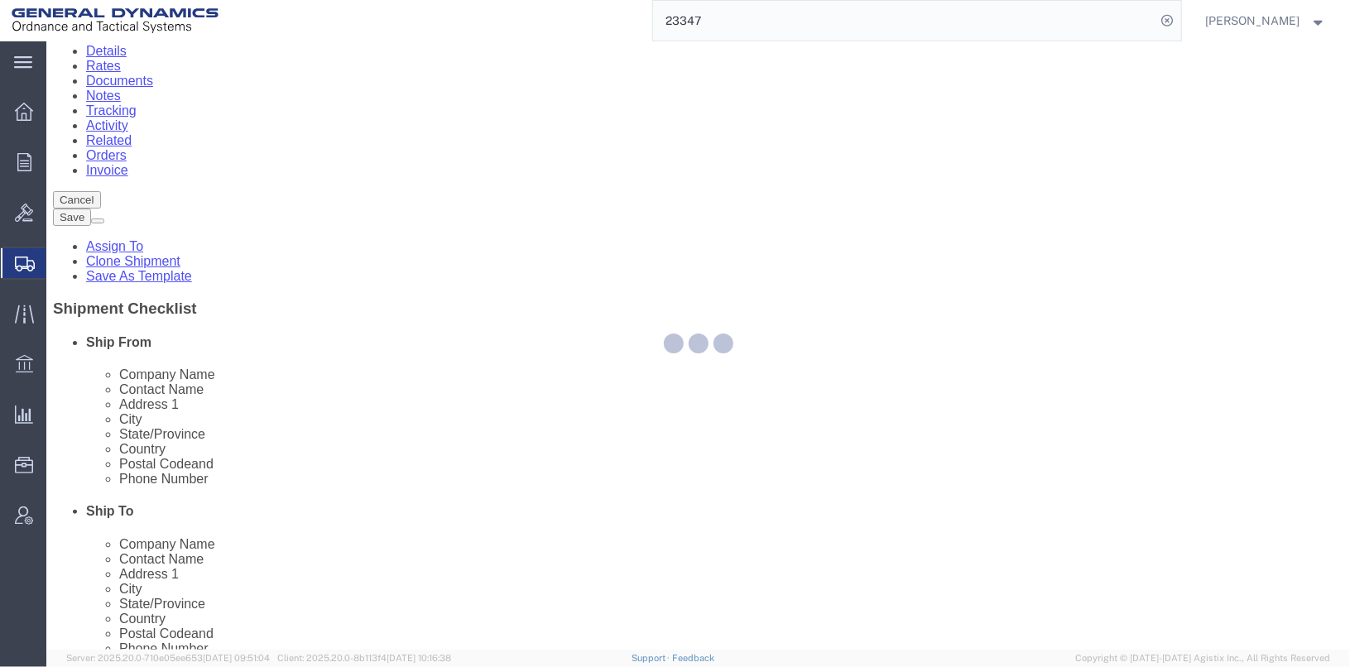
select select
select select "DEPARTMENT"
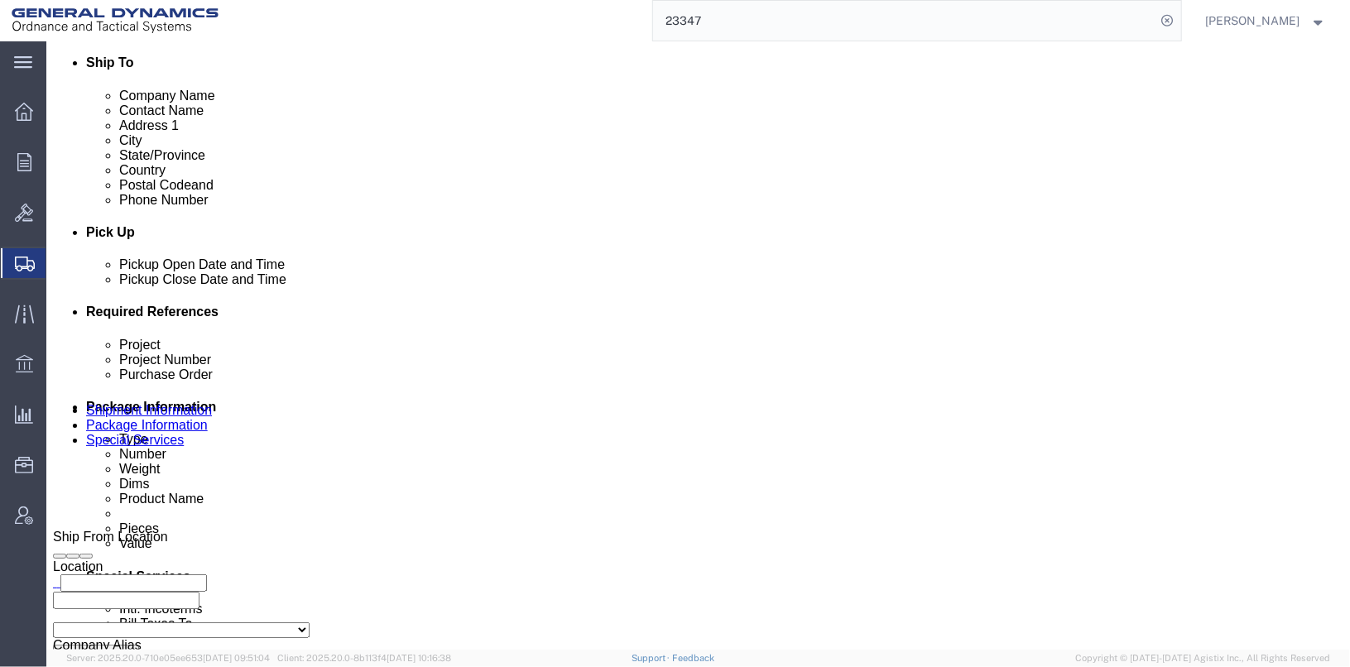
scroll to position [579, 0]
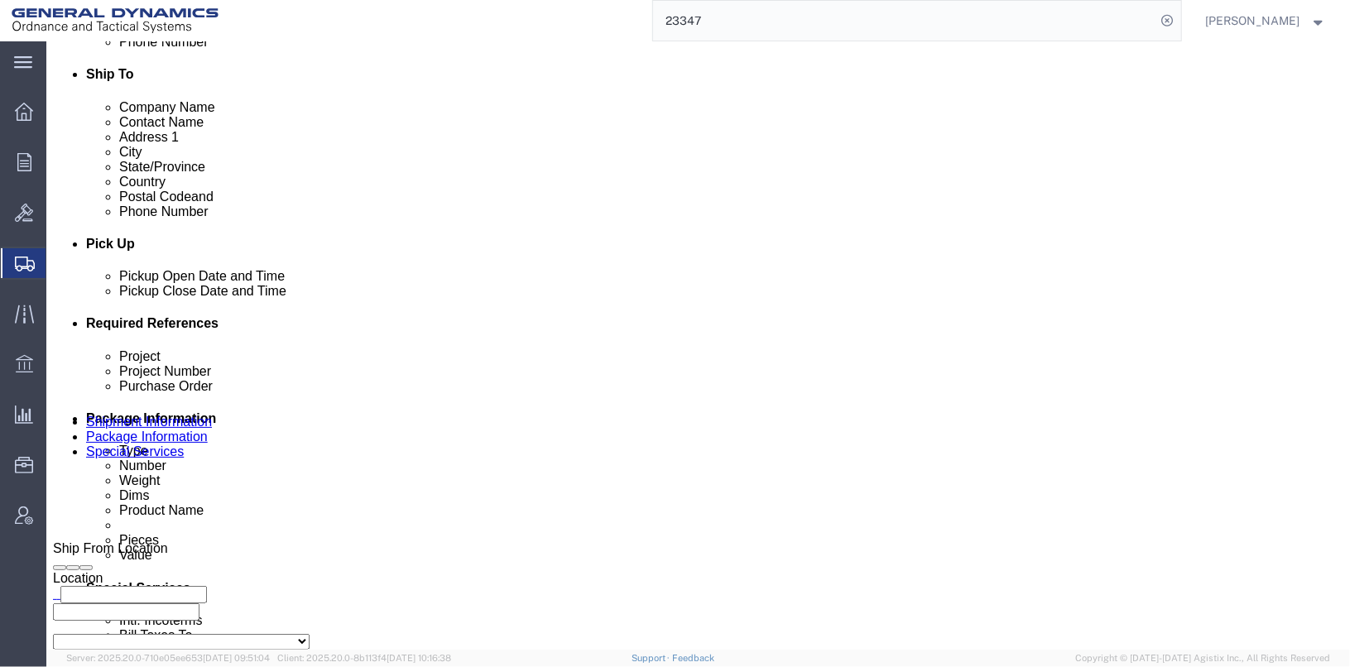
click select "Select [GEOGRAPHIC_DATA] [GEOGRAPHIC_DATA] [GEOGRAPHIC_DATA] [GEOGRAPHIC_DATA] …"
select select "1763983"
click select "Select [GEOGRAPHIC_DATA] [GEOGRAPHIC_DATA] [GEOGRAPHIC_DATA] [GEOGRAPHIC_DATA] …"
click select "Select Recipient Account Sender/Shipper Third Party Account"
select select "SHIP"
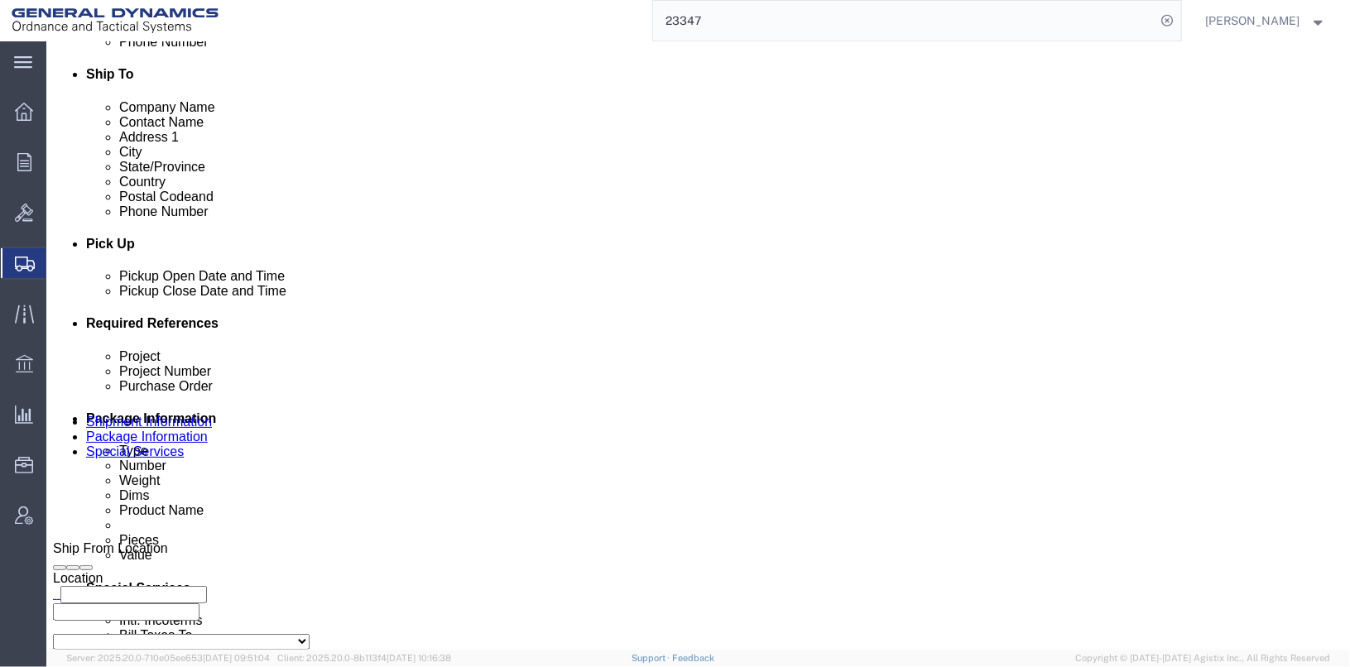
click select "Select Recipient Account Sender/Shipper Third Party Account"
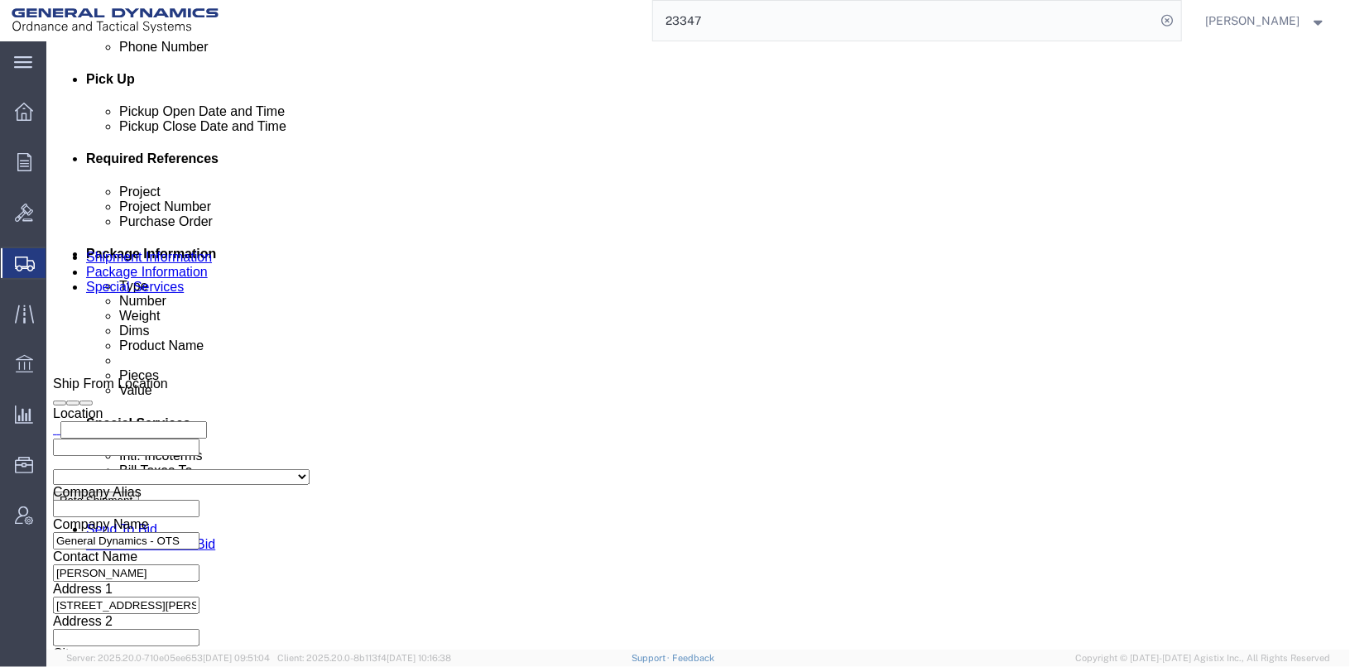
click input "text"
type input "[PERSON_NAME]"
type input "[PERSON_NAME][EMAIL_ADDRESS][PERSON_NAME][DOMAIN_NAME]"
type input "AA"
type input "[PERSON_NAME][EMAIL_ADDRESS][PERSON_NAME][DOMAIN_NAME],[PERSON_NAME][DOMAIN_NAM…"
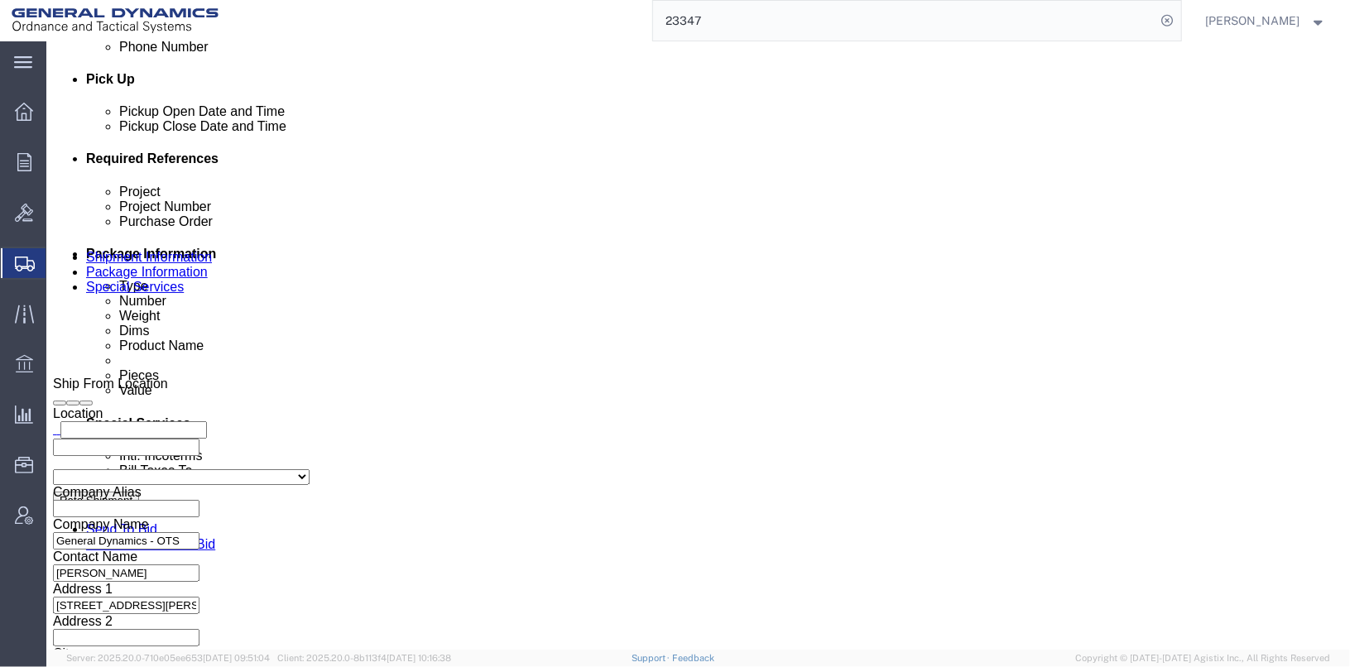
click button "Save"
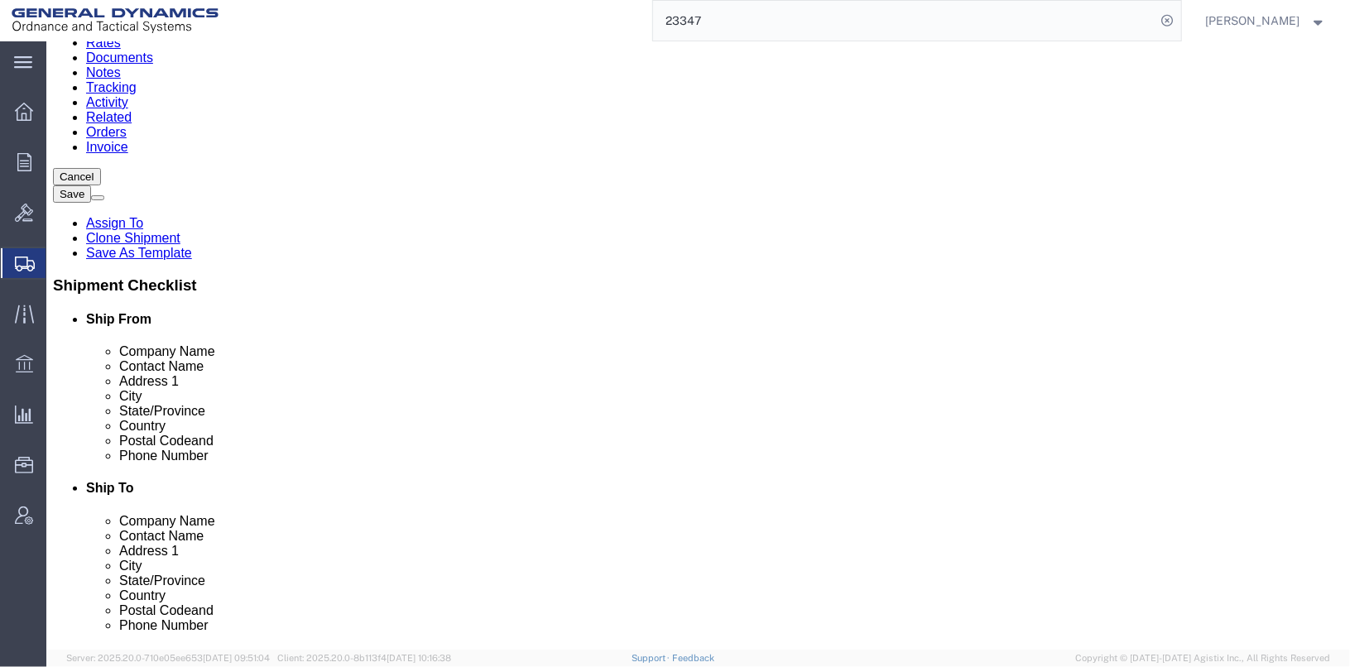
scroll to position [0, 0]
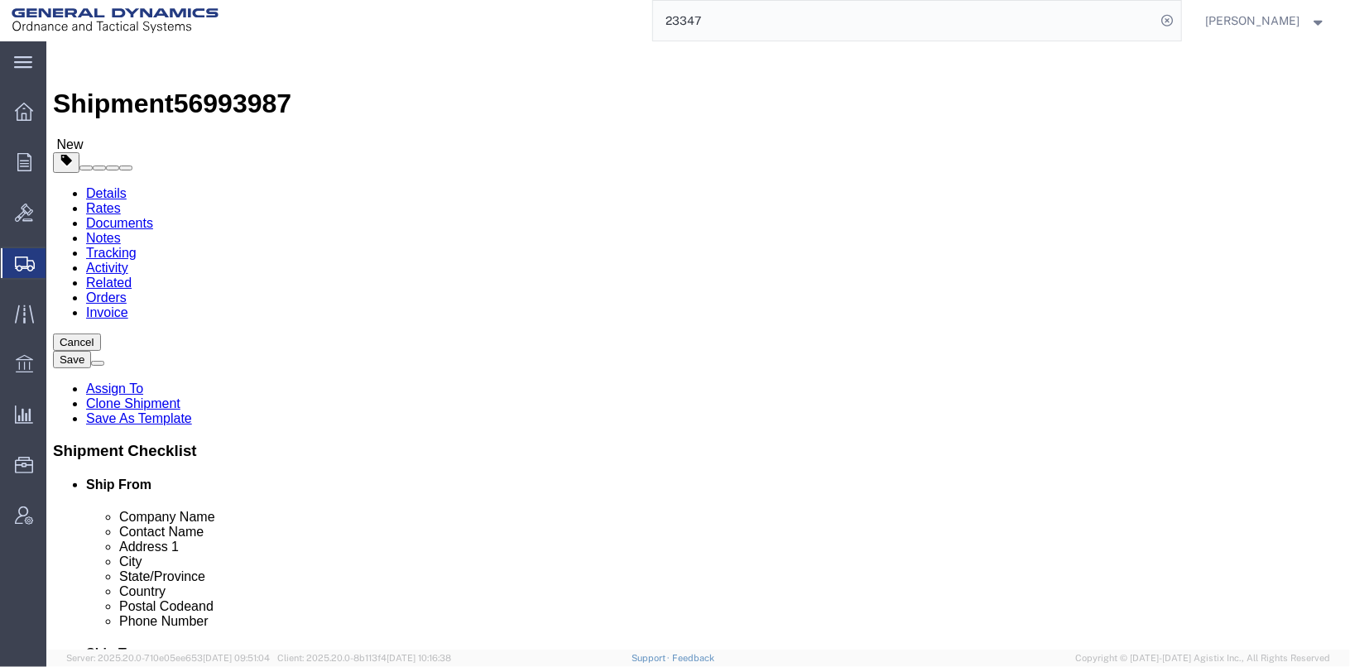
click link "Package Information"
click dd "60.00 Each"
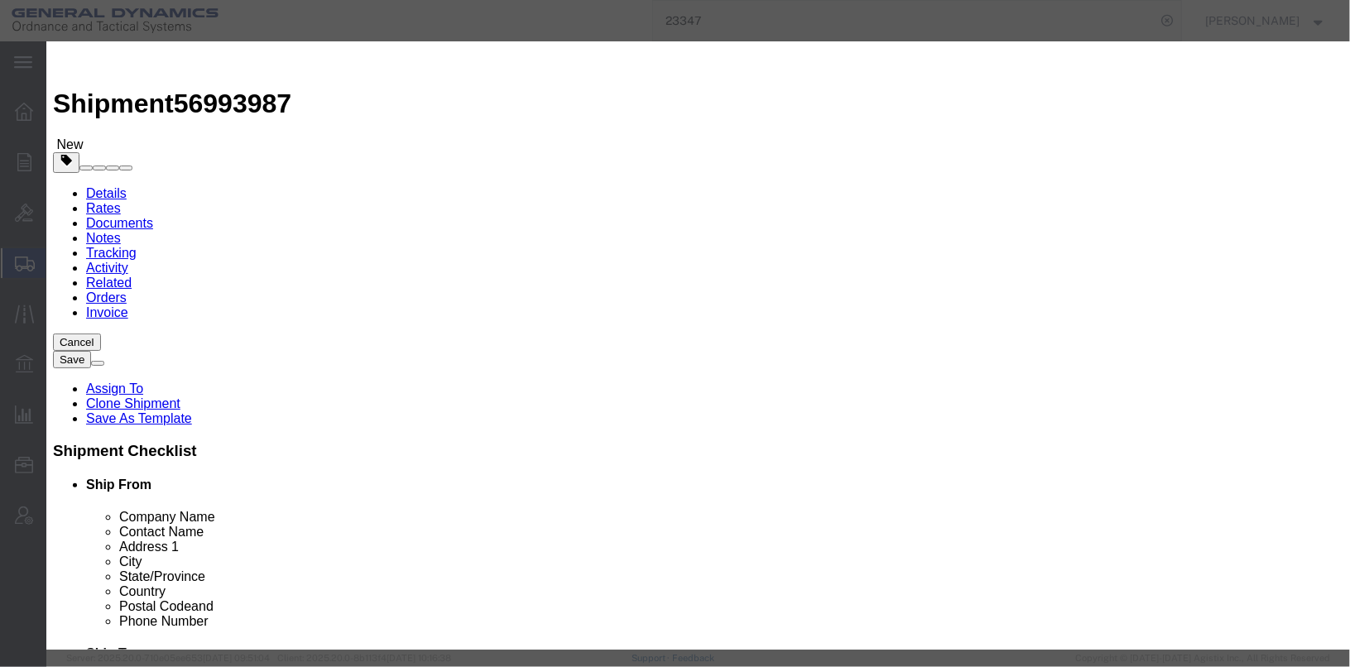
drag, startPoint x: 378, startPoint y: 184, endPoint x: 309, endPoint y: 192, distance: 70.0
click div "Total Value 2.00 Select ADP AED AFN ALL AMD AOA ARS ATS AUD AWG AZN BAM BBD BDT…"
type input "1000"
click label "Total Value"
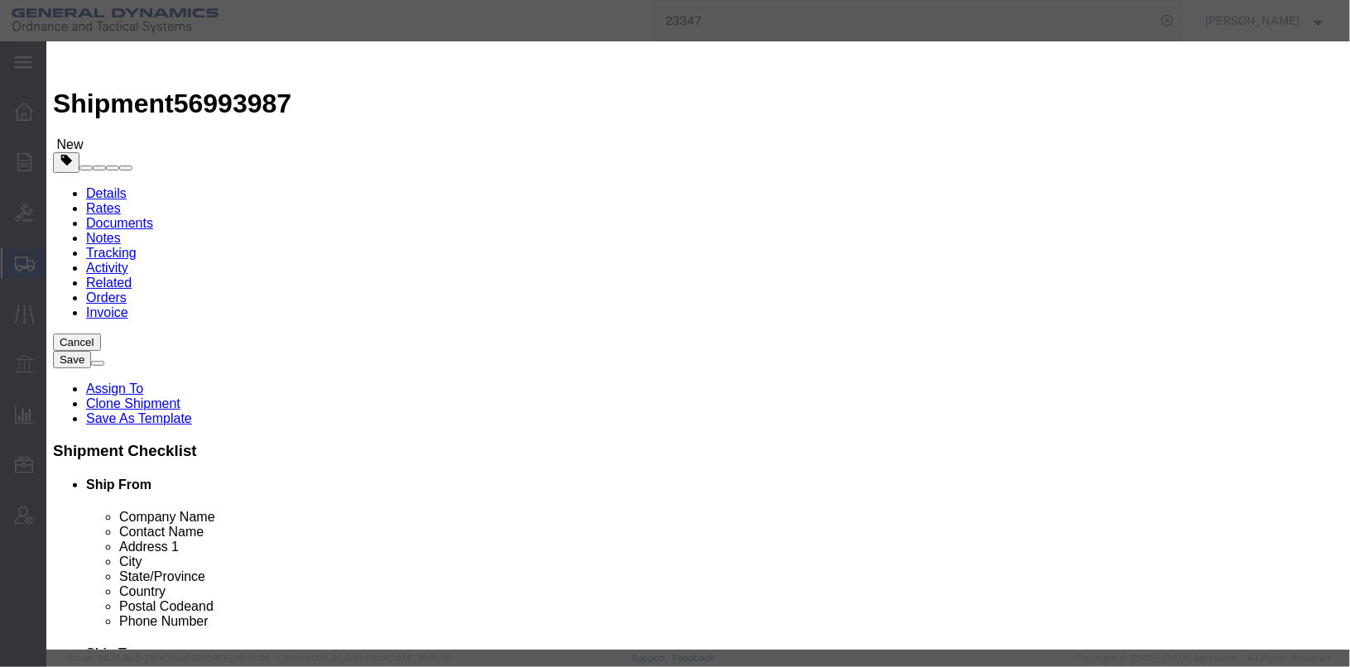
click input "UN0417"
type input "0417"
click label "Class"
click button "Save & Close"
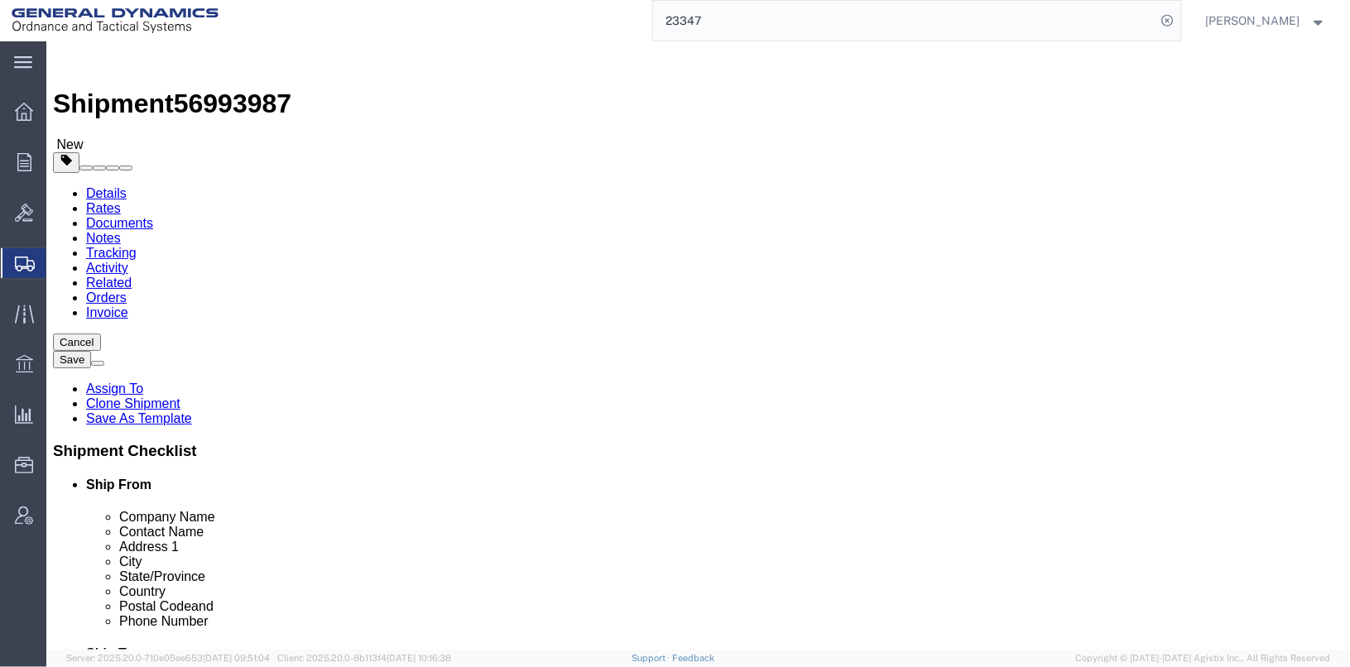
click button "Save"
click icon
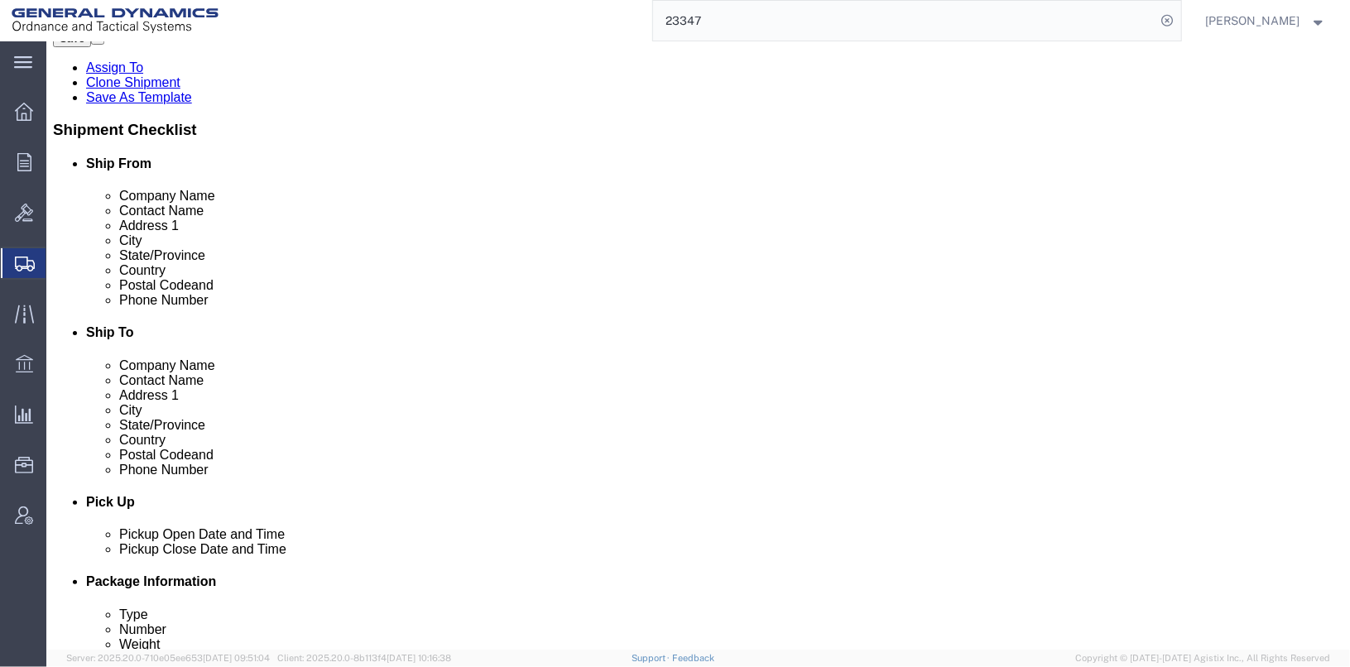
scroll to position [331, 0]
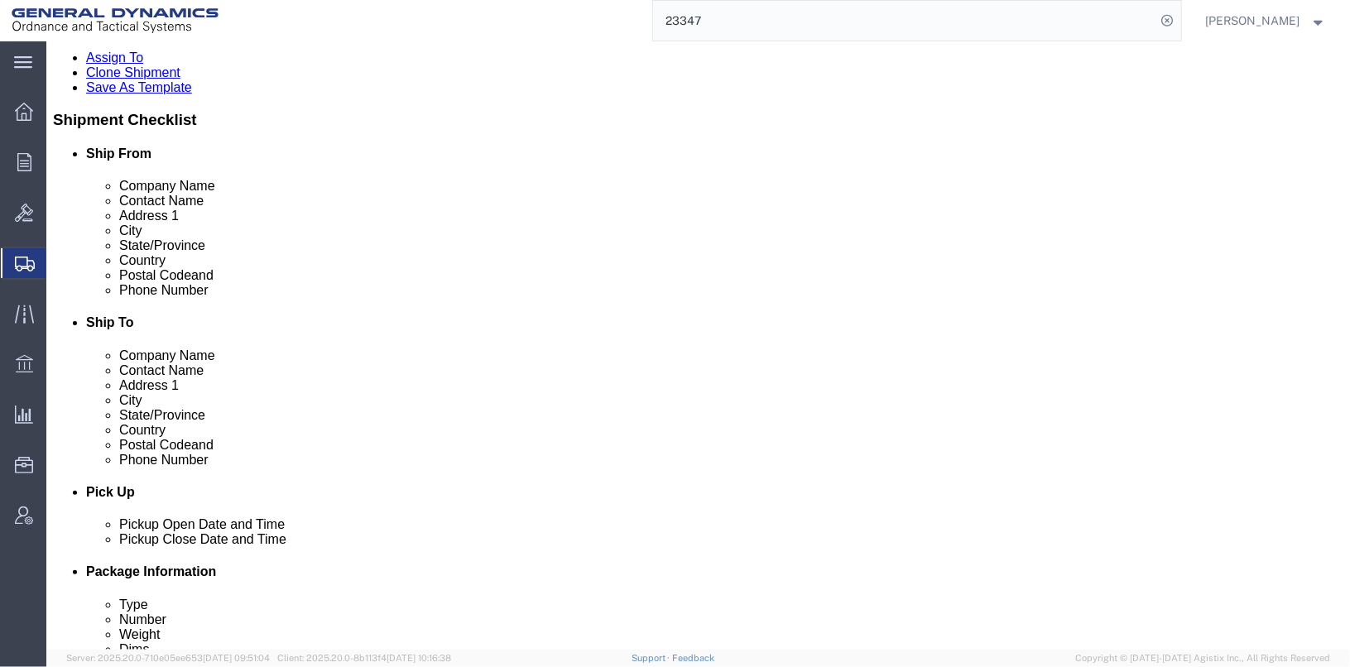
click button "Save"
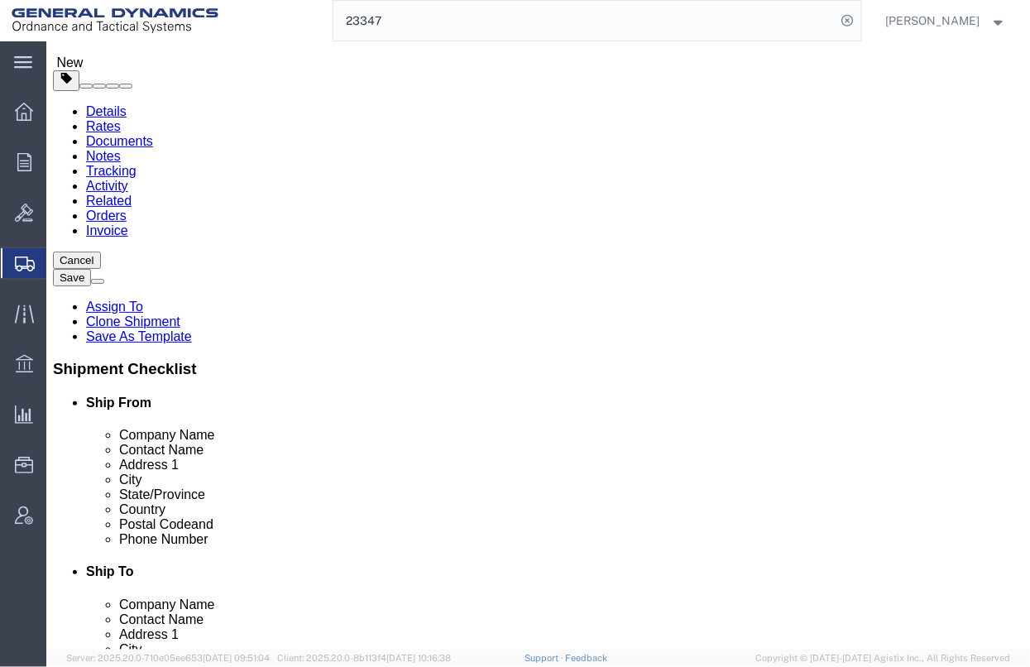
click icon
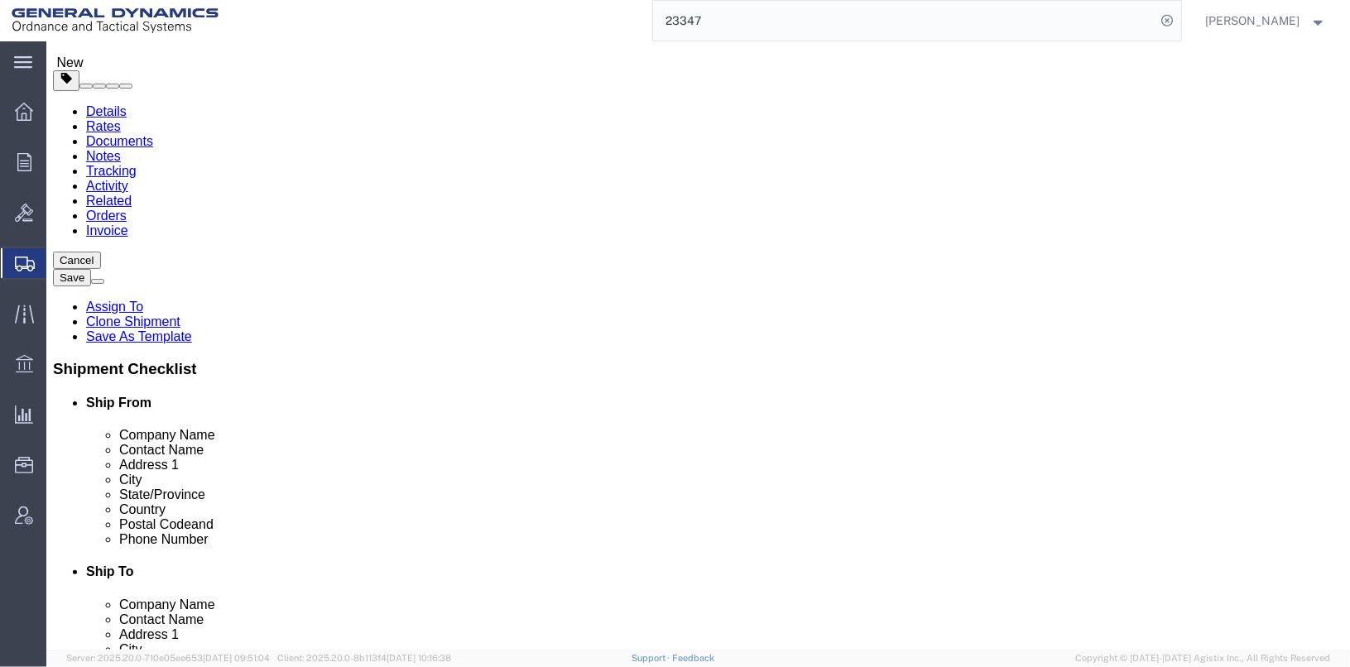
click dd "1000.00 USD"
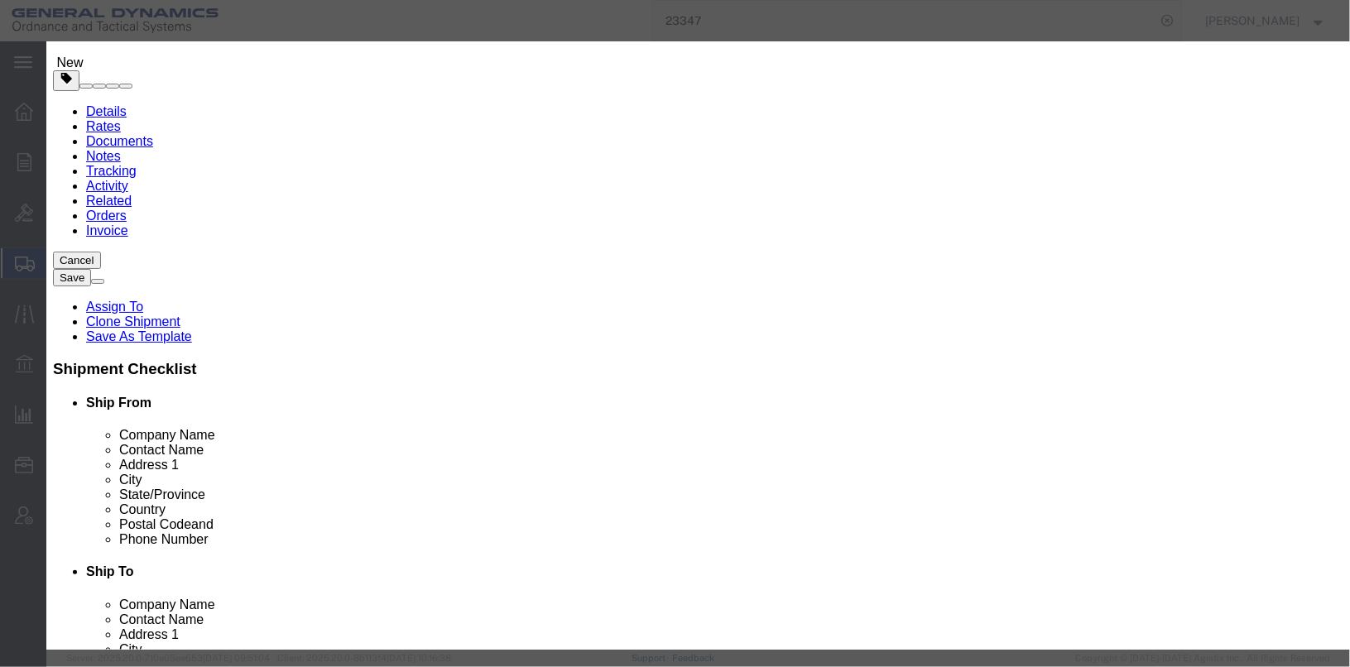
scroll to position [485, 0]
click icon "button"
